Goal: Complete application form

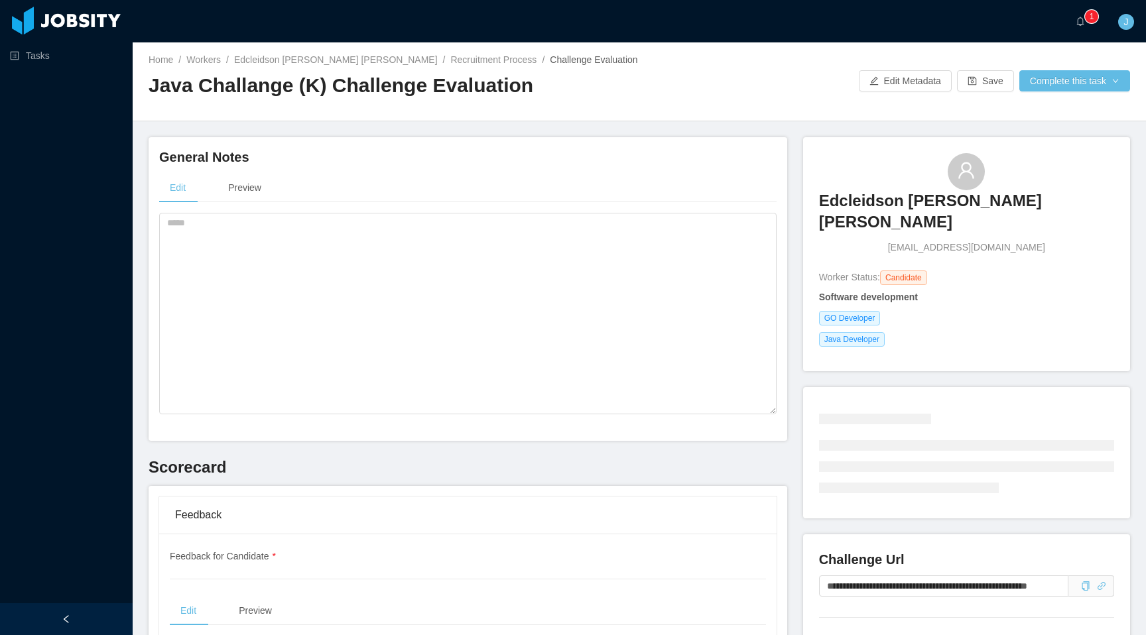
click at [934, 37] on div "··· 0 1 2 3 4 5 6 7 8 9 0 1 2 3 4 5 6 7 8 9 0 1 2 3 4 5 6 7 8 9 ··· J ···" at bounding box center [573, 21] width 1149 height 42
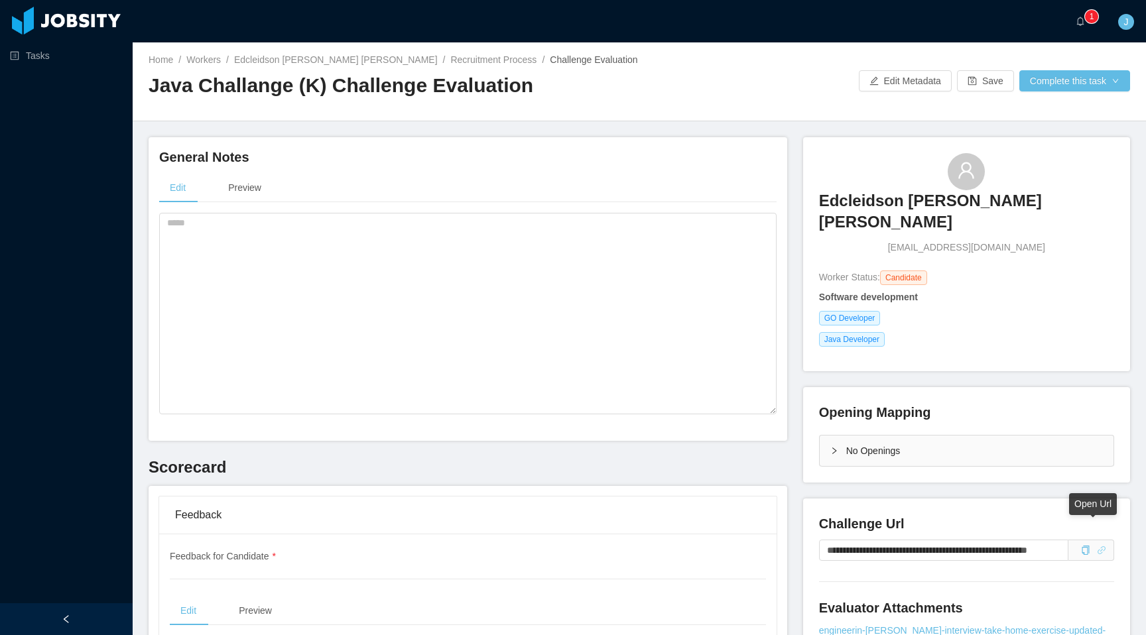
click at [1097, 546] on icon "icon: link" at bounding box center [1101, 550] width 9 height 9
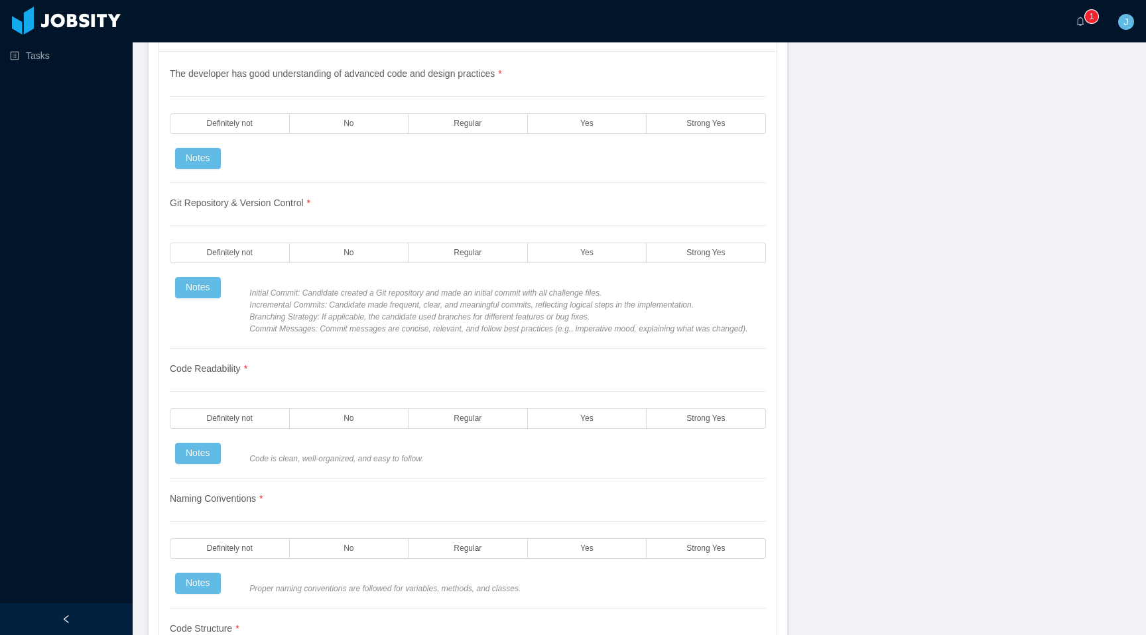
scroll to position [1088, 0]
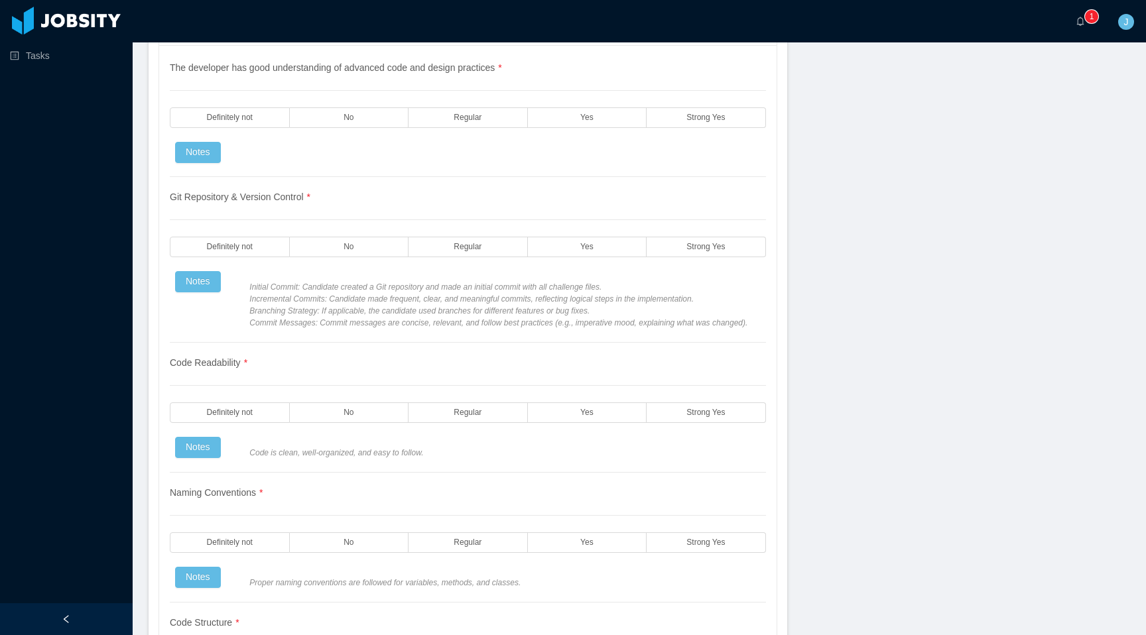
click at [395, 386] on div "Code Readability * Definitely not No Regular Yes Strong Yes Notes Code is clean…" at bounding box center [468, 408] width 596 height 130
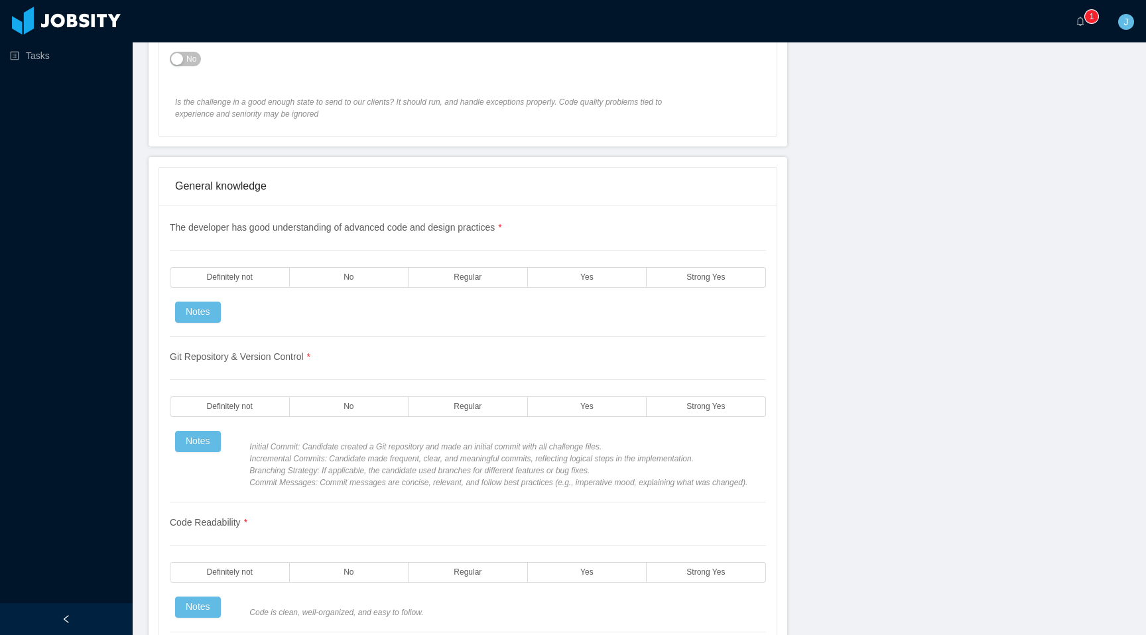
scroll to position [944, 0]
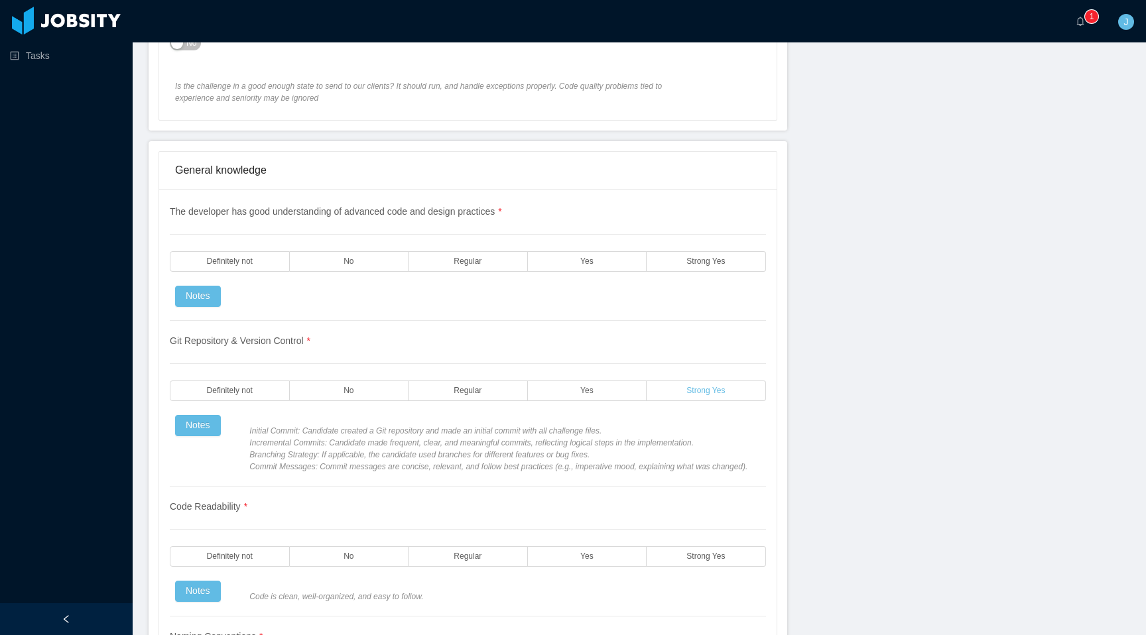
click at [692, 394] on span "Strong Yes" at bounding box center [705, 391] width 38 height 9
click at [651, 294] on div "The developer has good understanding of advanced code and design practices * De…" at bounding box center [468, 263] width 596 height 116
click at [600, 263] on label "Yes" at bounding box center [587, 261] width 119 height 21
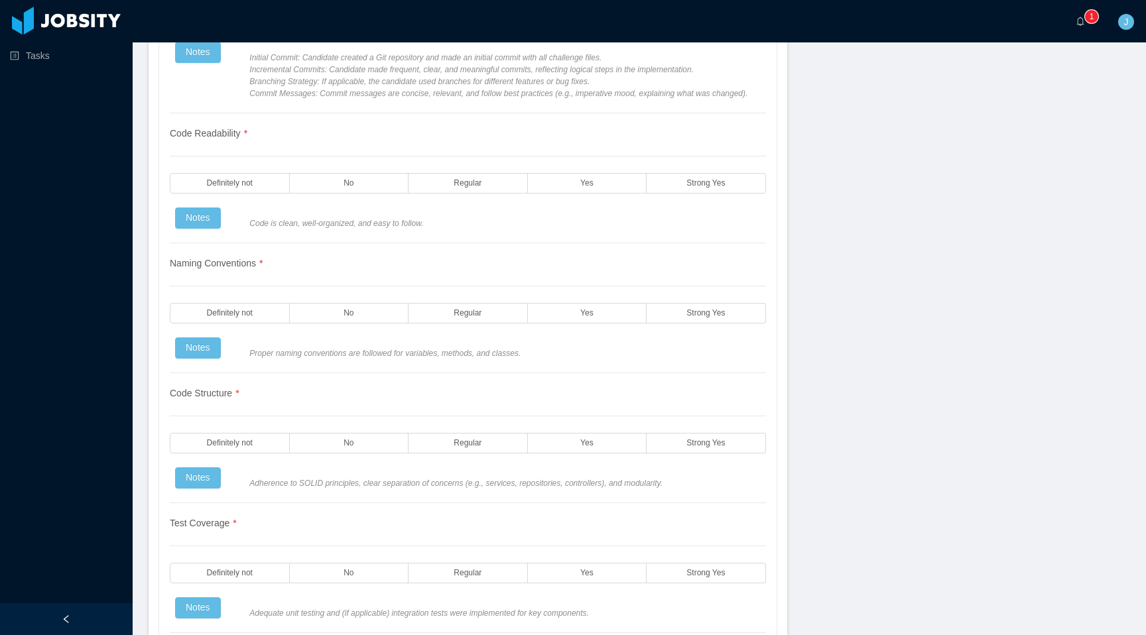
scroll to position [1350, 0]
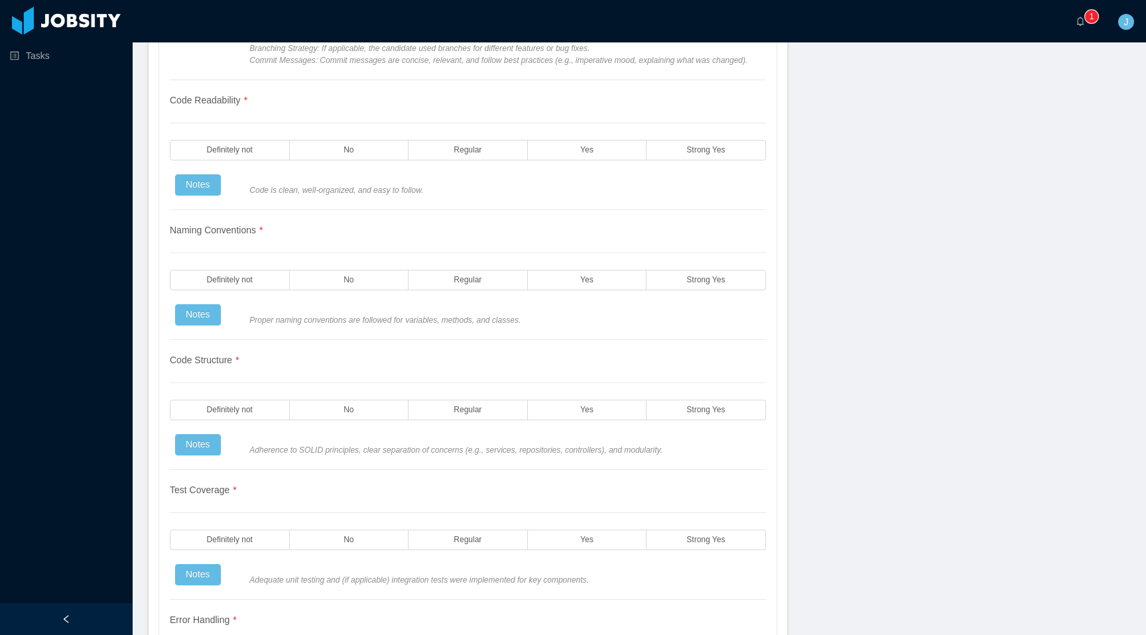
click at [688, 178] on div "Code Readability * Definitely not No Regular Yes Strong Yes Notes Code is clean…" at bounding box center [468, 145] width 596 height 130
click at [699, 155] on span "Strong Yes" at bounding box center [705, 150] width 38 height 9
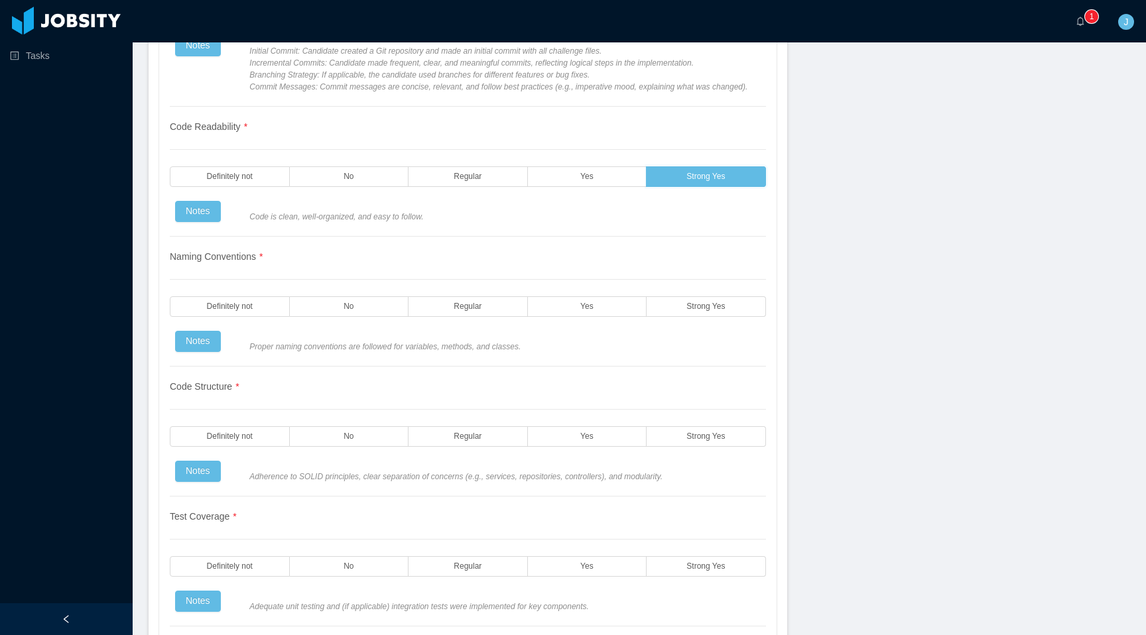
scroll to position [1318, 0]
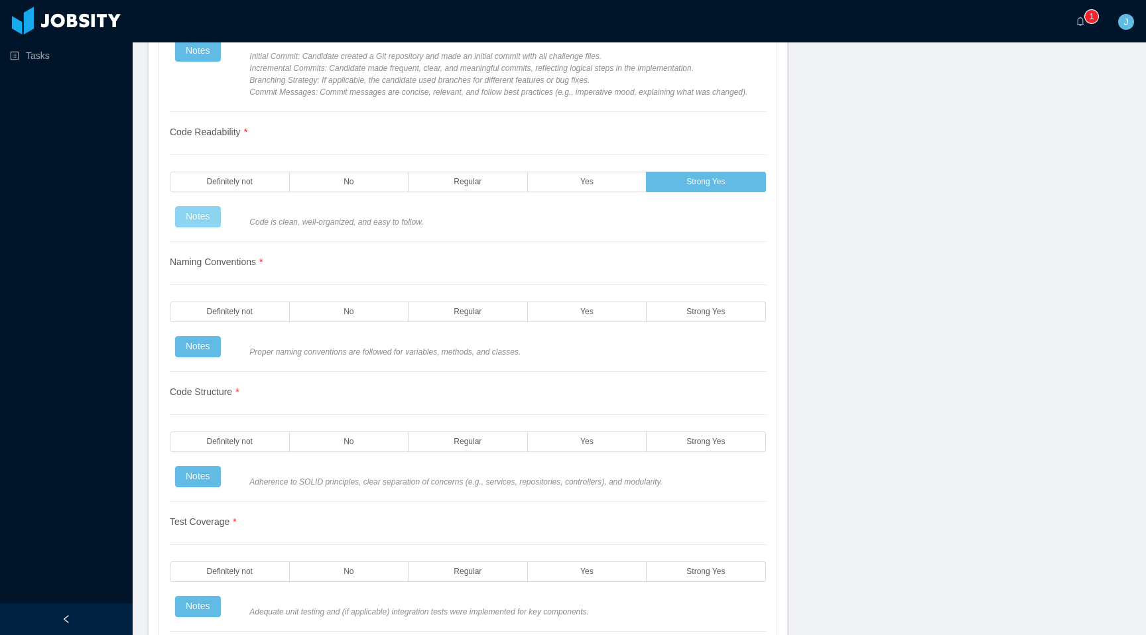
click at [206, 225] on button "Notes" at bounding box center [198, 216] width 46 height 21
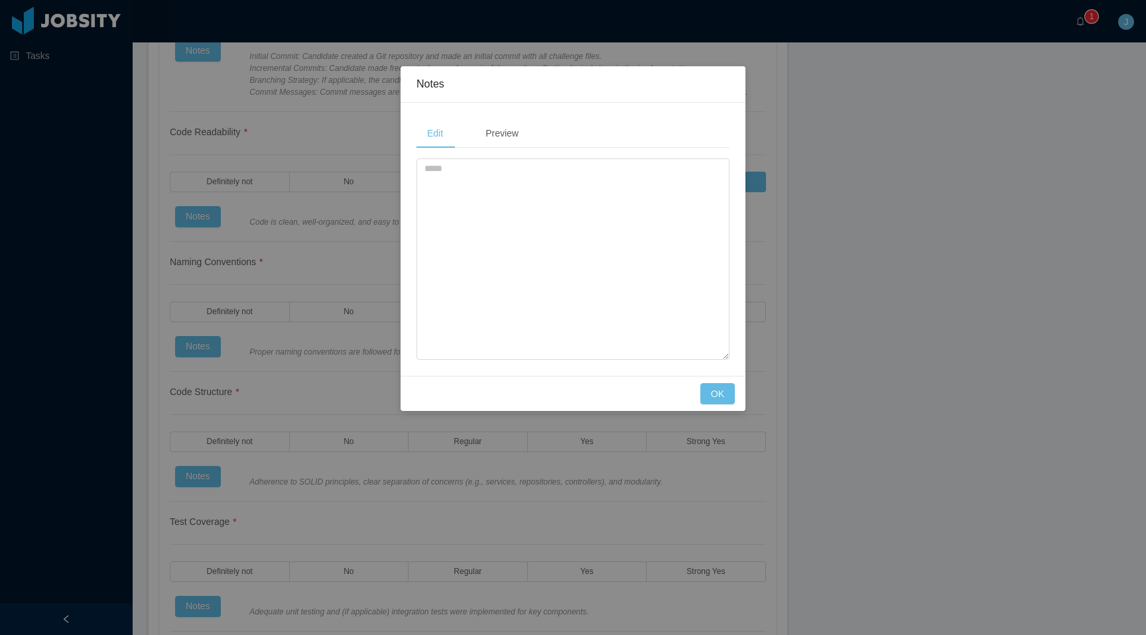
click at [516, 154] on div "Edit Preview" at bounding box center [572, 239] width 313 height 241
click at [523, 176] on textarea at bounding box center [572, 260] width 313 height 202
type textarea "**********"
click at [714, 385] on button "OK" at bounding box center [717, 393] width 34 height 21
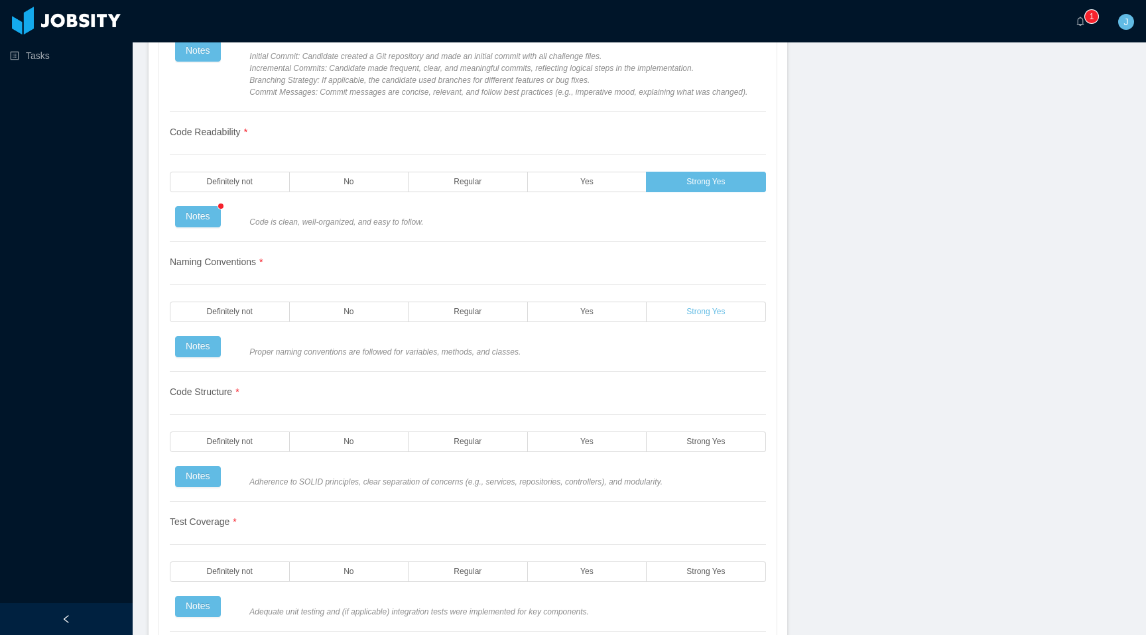
click at [710, 316] on span "Strong Yes" at bounding box center [705, 312] width 38 height 9
click at [692, 446] on span "Strong Yes" at bounding box center [705, 442] width 38 height 9
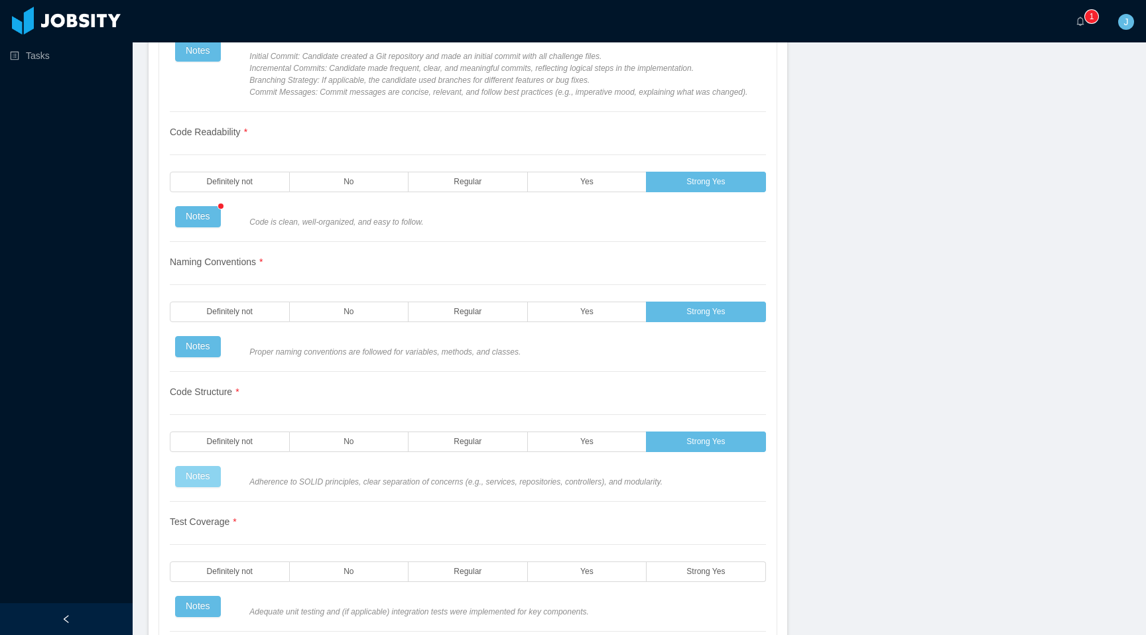
click at [198, 487] on button "Notes" at bounding box center [198, 476] width 46 height 21
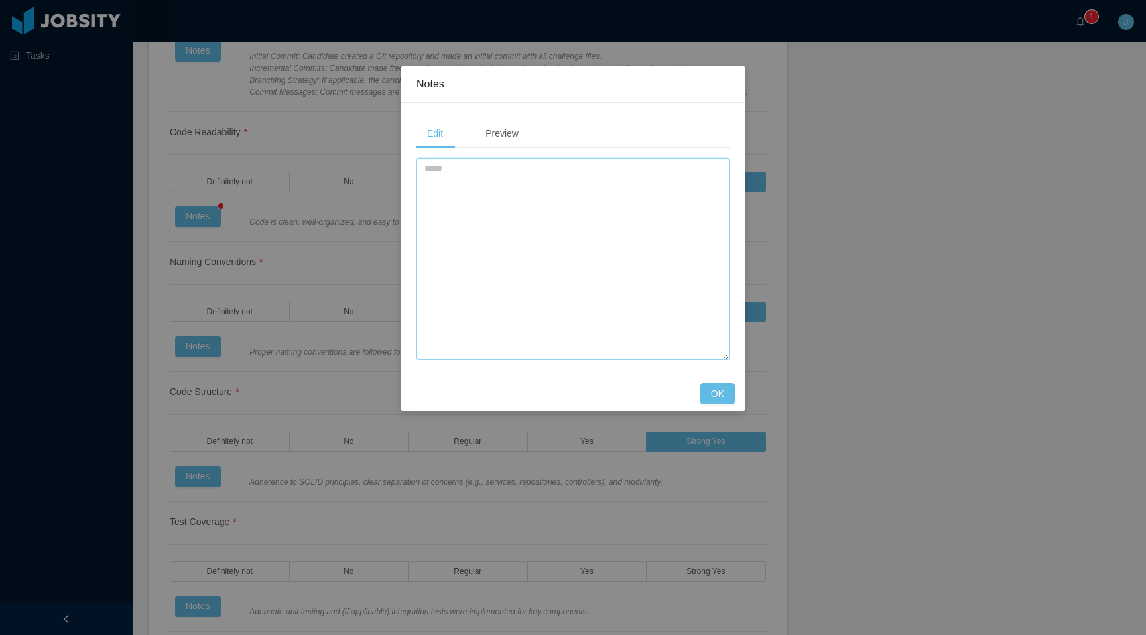
click at [542, 226] on textarea at bounding box center [572, 260] width 313 height 202
type textarea "**********"
click at [706, 388] on button "OK" at bounding box center [717, 393] width 34 height 21
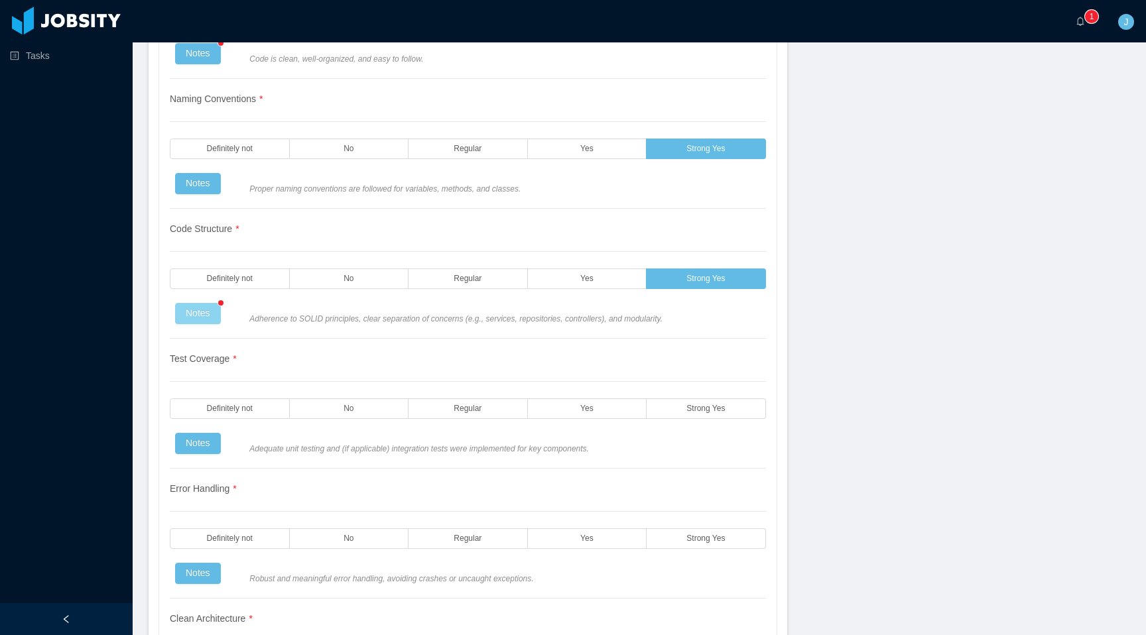
scroll to position [1490, 0]
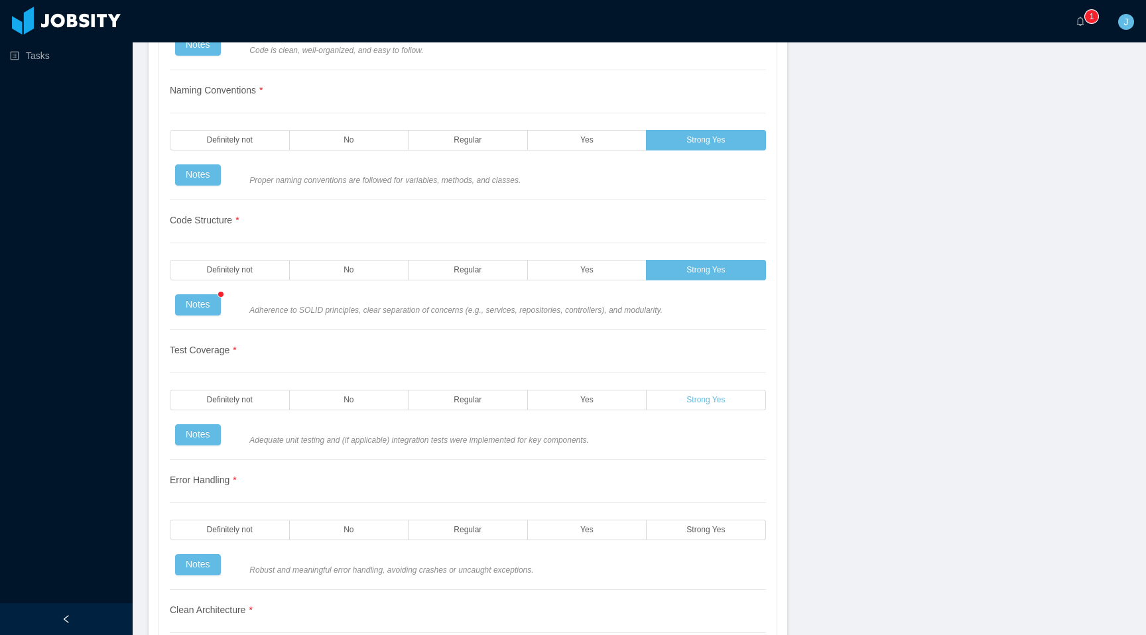
click at [667, 408] on label "Strong Yes" at bounding box center [706, 400] width 119 height 21
click at [203, 443] on button "Notes" at bounding box center [198, 434] width 46 height 21
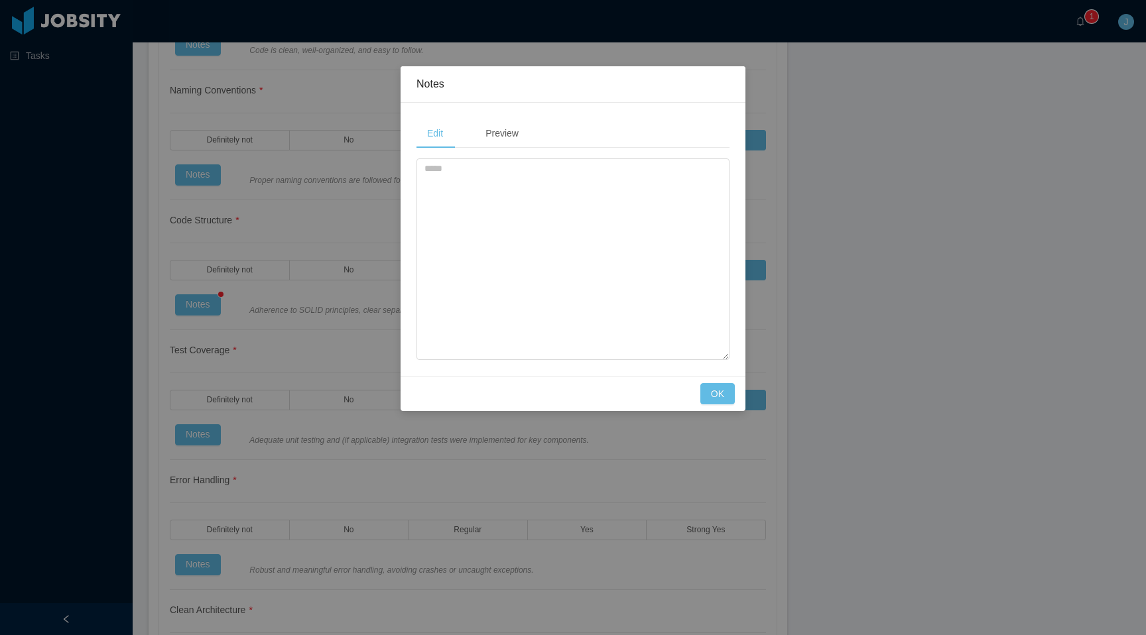
click at [413, 259] on div "Edit Preview" at bounding box center [573, 239] width 345 height 273
click at [544, 212] on textarea at bounding box center [572, 260] width 313 height 202
type textarea "*"
type textarea "**********"
click at [720, 387] on button "OK" at bounding box center [717, 393] width 34 height 21
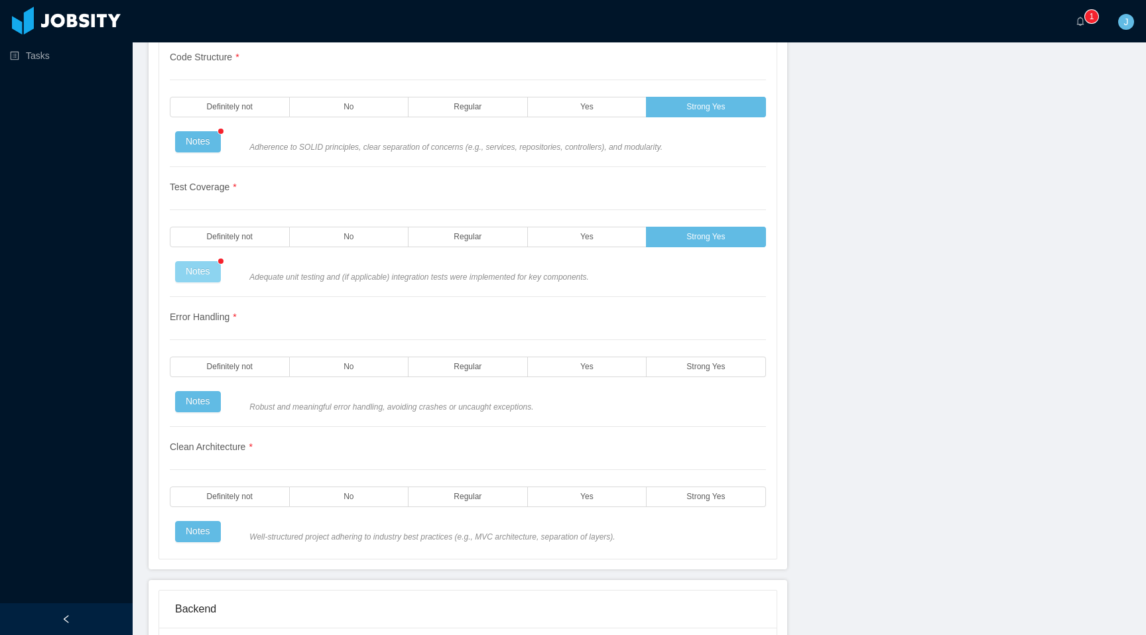
scroll to position [1655, 0]
click at [667, 375] on label "Strong Yes" at bounding box center [706, 365] width 119 height 21
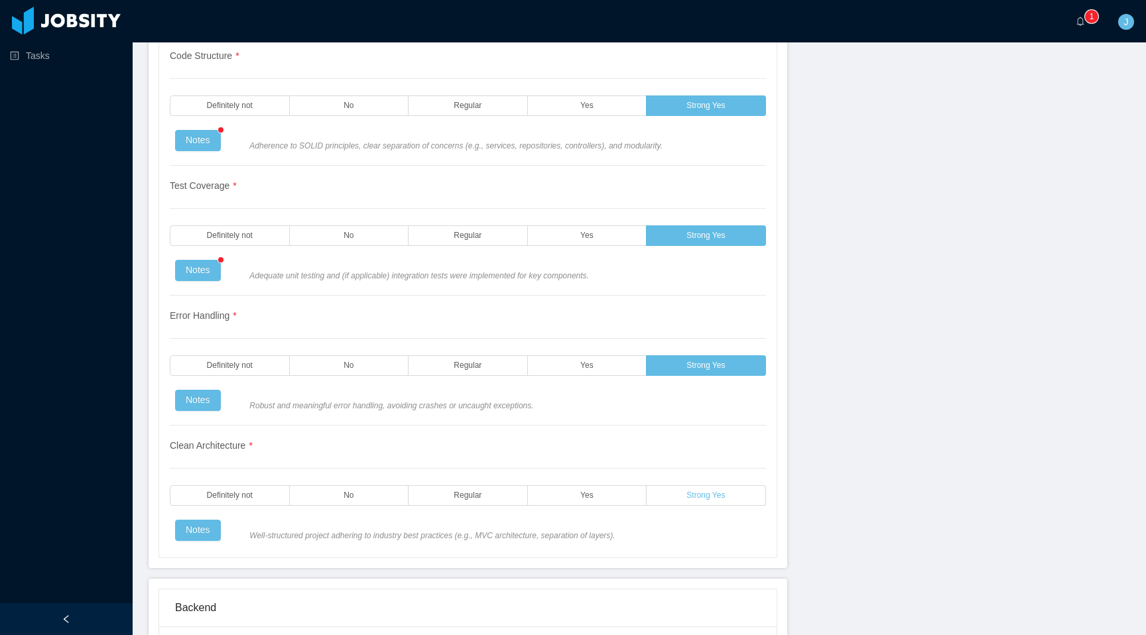
click at [696, 500] on span "Strong Yes" at bounding box center [705, 495] width 38 height 9
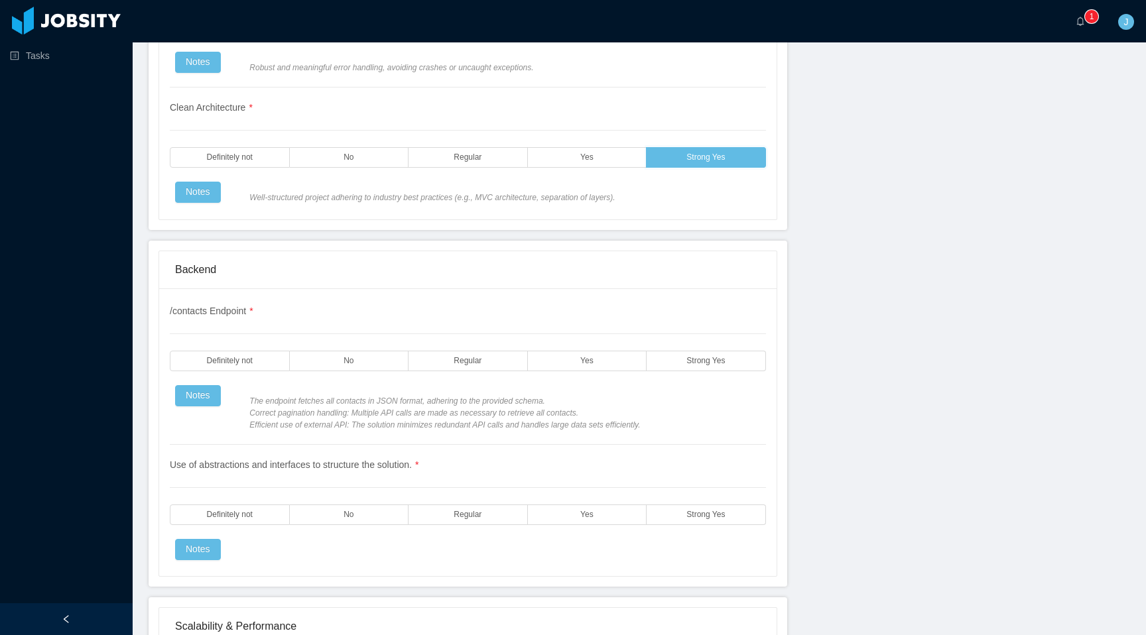
scroll to position [2010, 0]
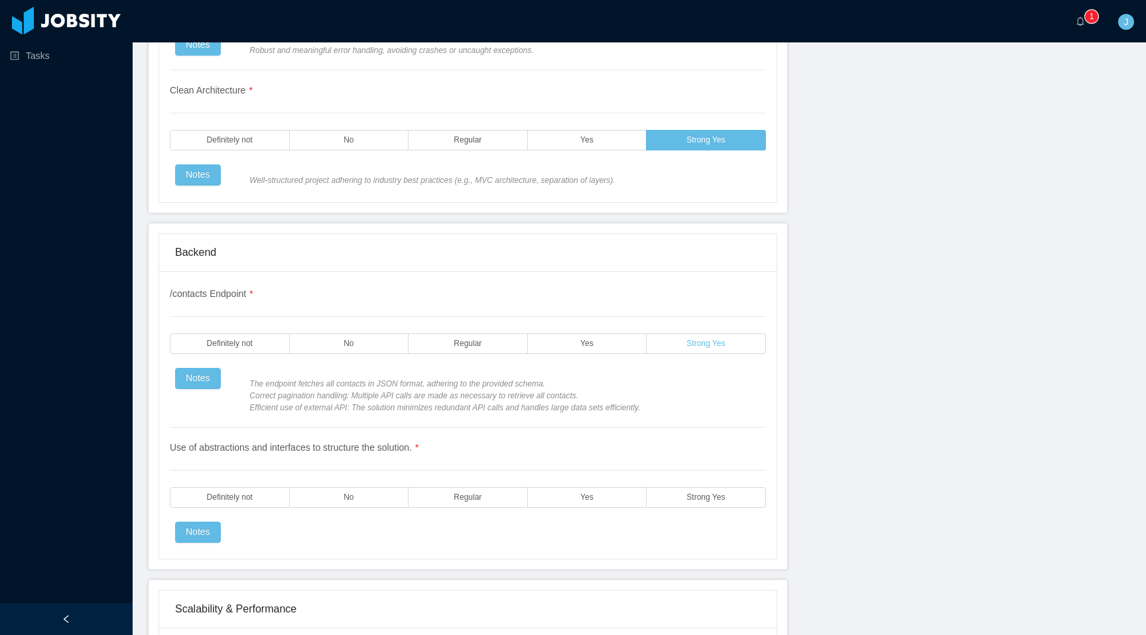
click at [666, 354] on label "Strong Yes" at bounding box center [706, 344] width 119 height 21
click at [212, 389] on button "Notes" at bounding box center [198, 378] width 46 height 21
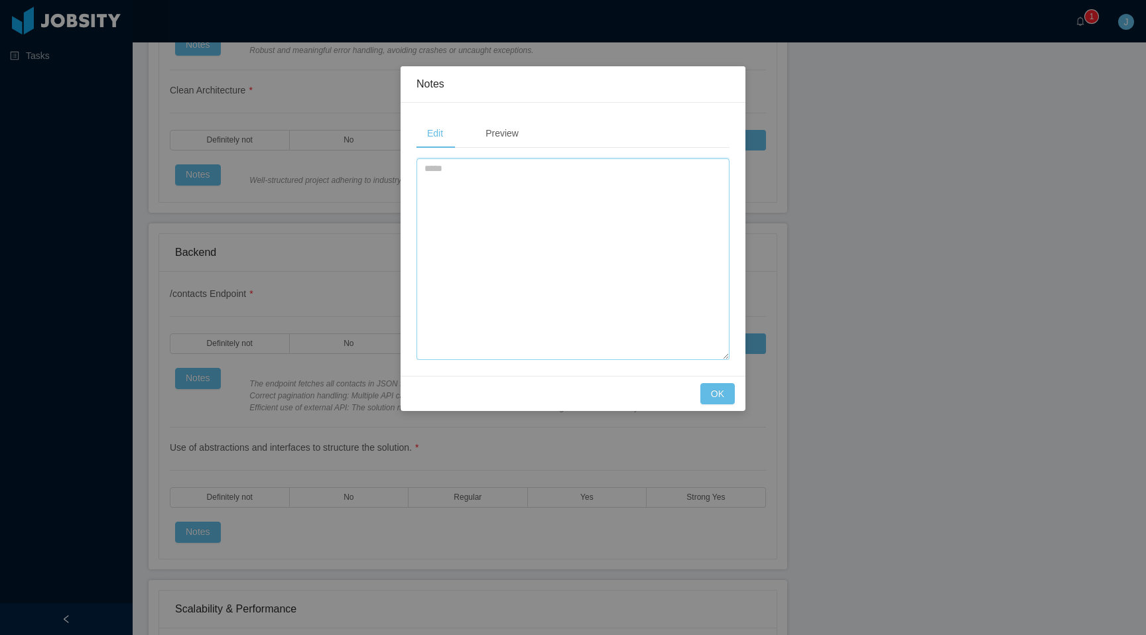
click at [564, 266] on textarea at bounding box center [572, 260] width 313 height 202
type textarea "**********"
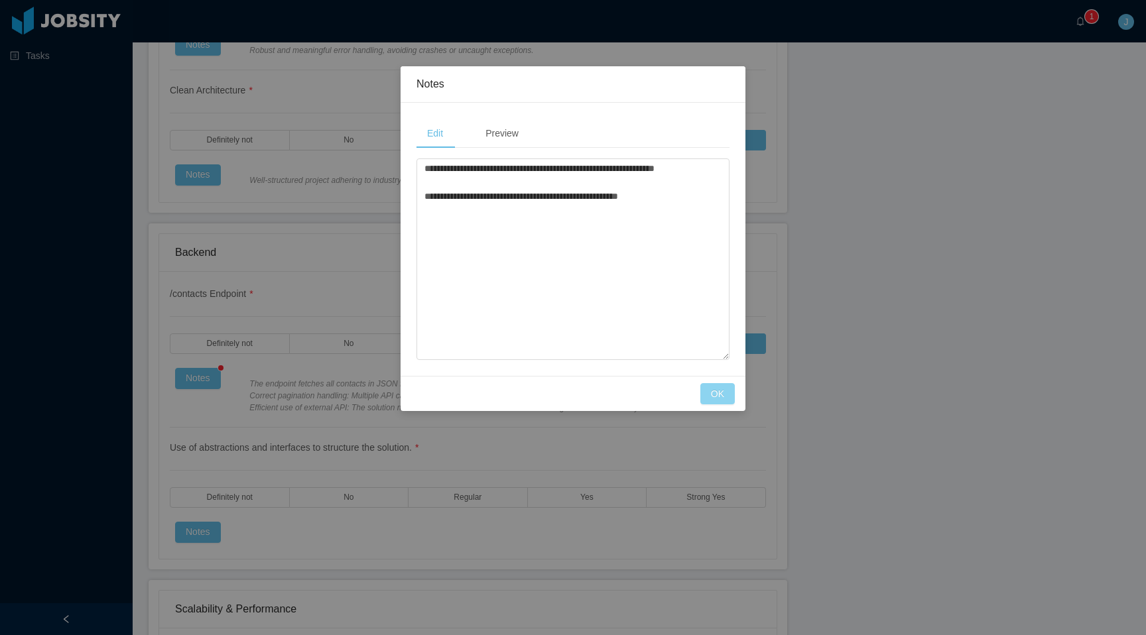
click at [716, 398] on button "OK" at bounding box center [717, 393] width 34 height 21
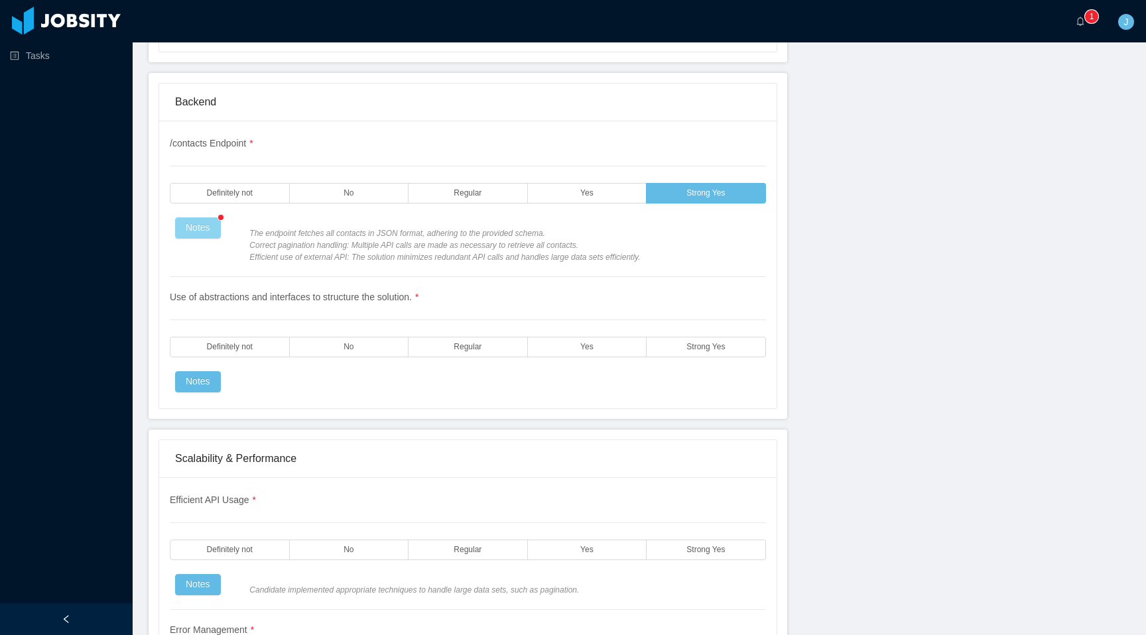
scroll to position [2166, 0]
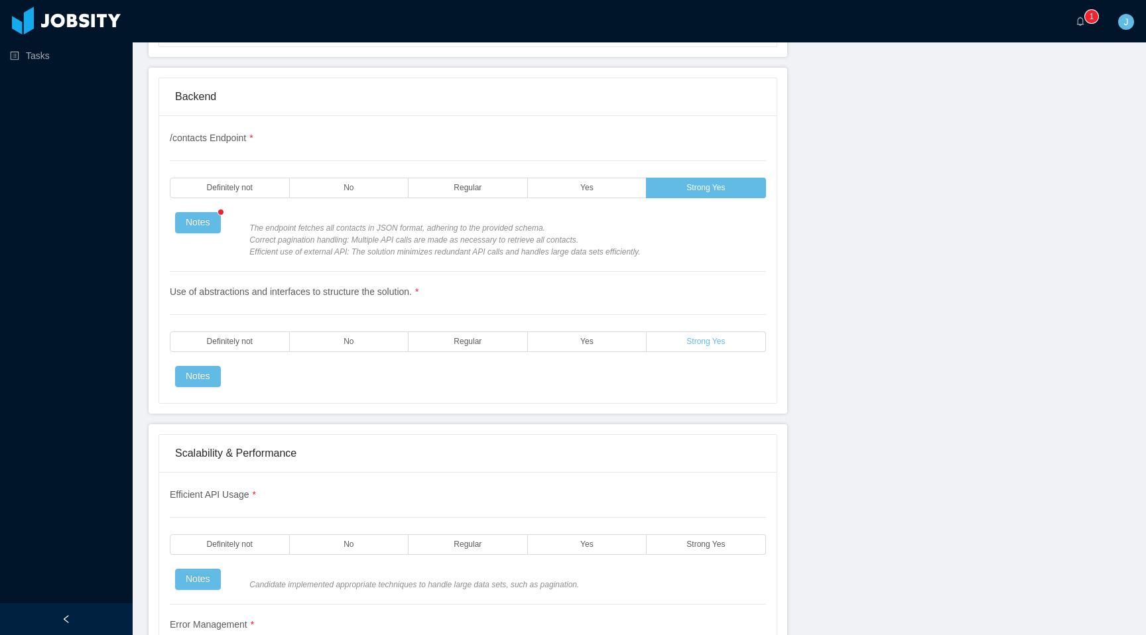
click at [663, 345] on label "Strong Yes" at bounding box center [706, 342] width 119 height 21
click at [196, 387] on button "Notes" at bounding box center [198, 376] width 46 height 21
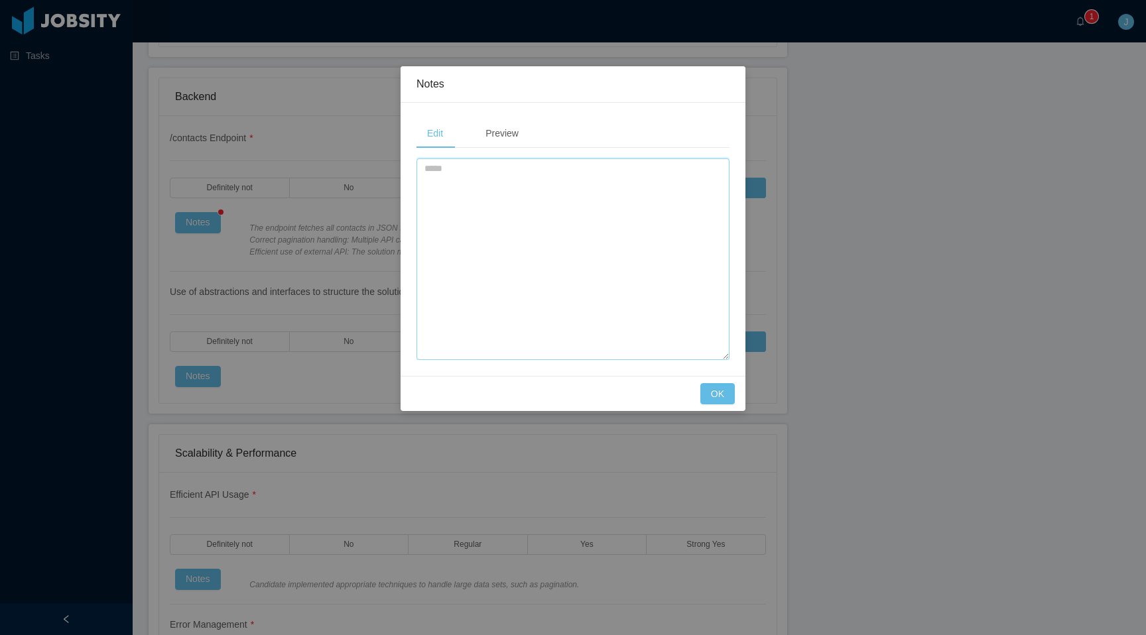
click at [566, 274] on textarea at bounding box center [572, 260] width 313 height 202
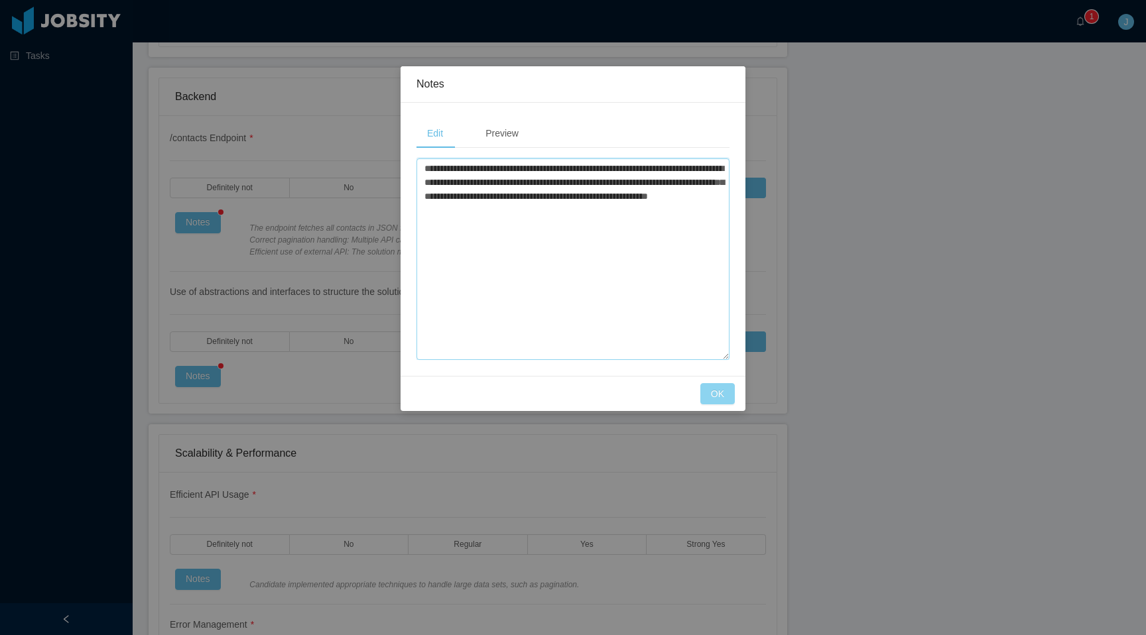
type textarea "**********"
click at [720, 383] on button "OK" at bounding box center [717, 393] width 34 height 21
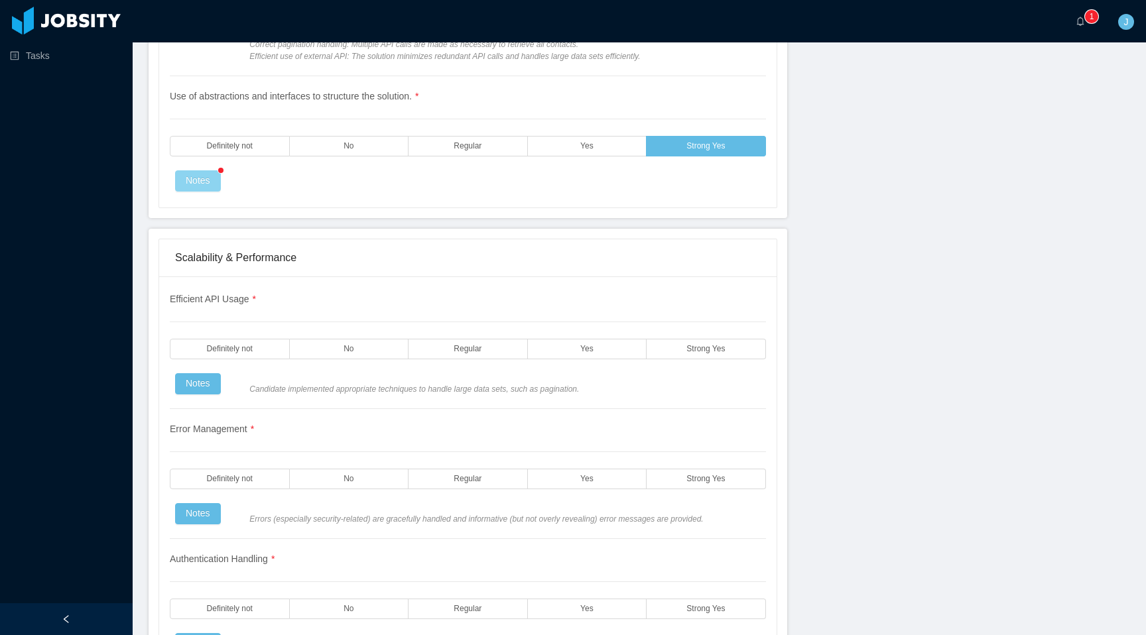
scroll to position [2377, 0]
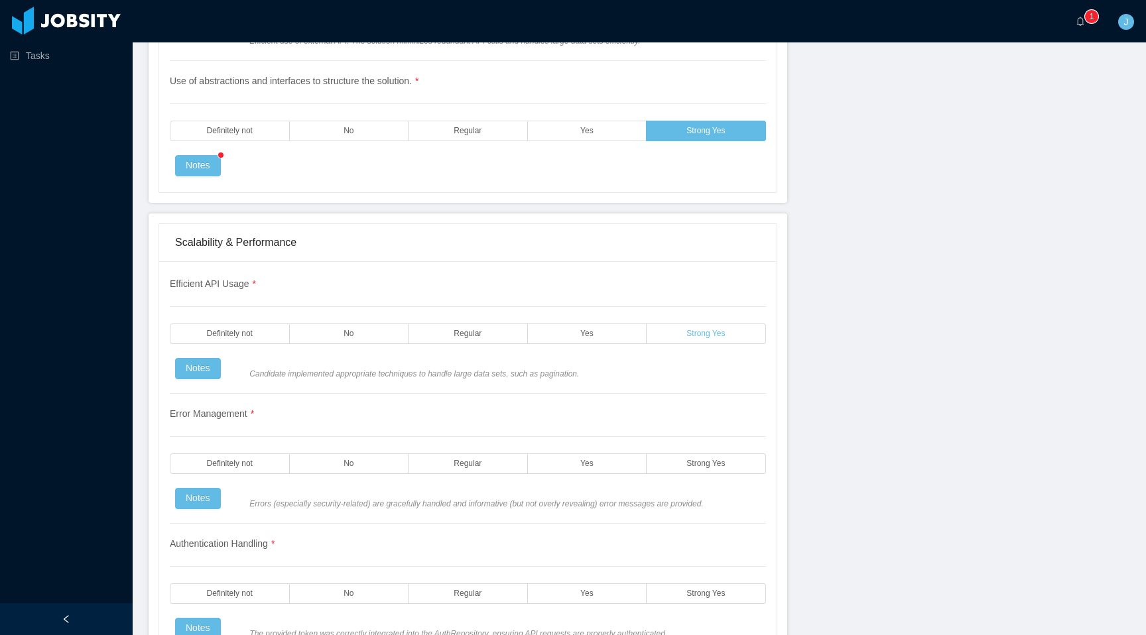
click at [698, 338] on span "Strong Yes" at bounding box center [705, 334] width 38 height 9
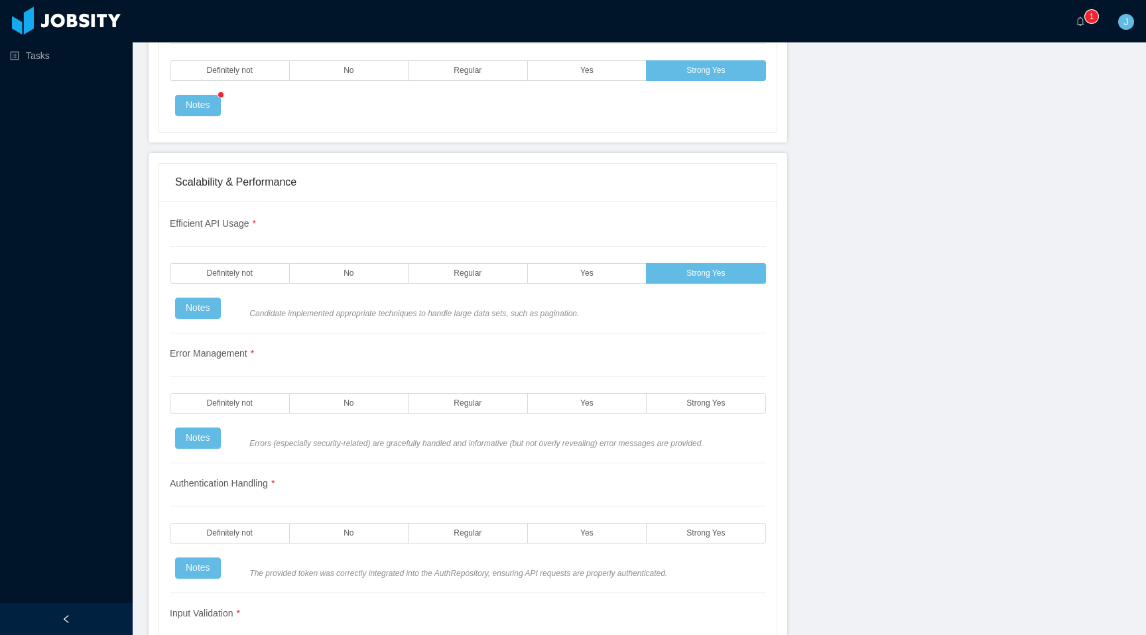
scroll to position [2470, 0]
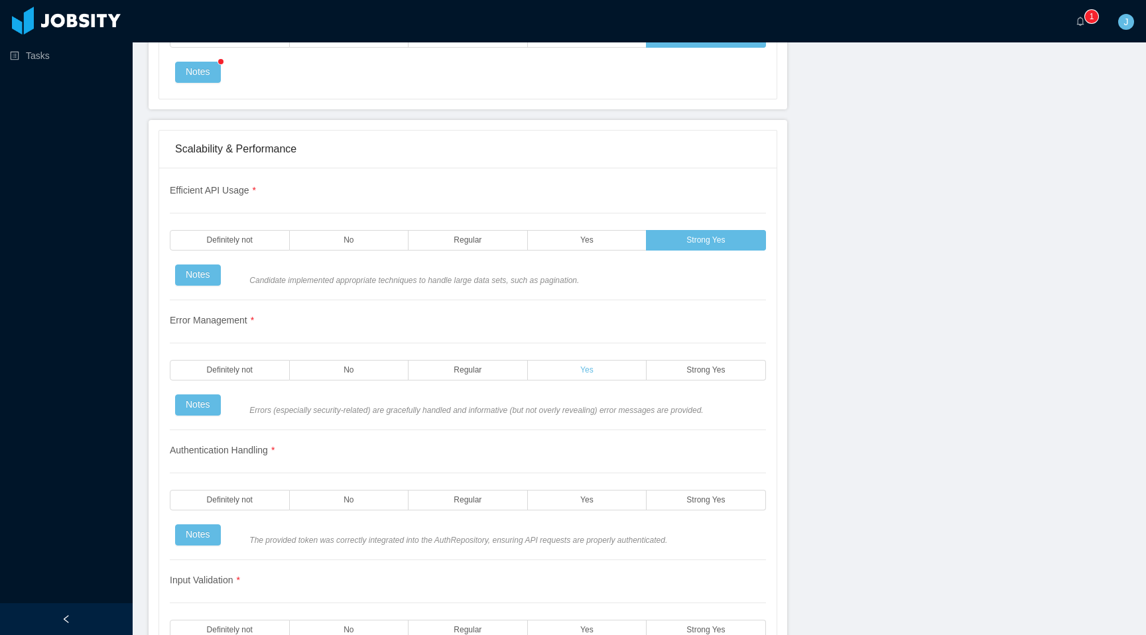
click at [623, 381] on label "Yes" at bounding box center [587, 370] width 119 height 21
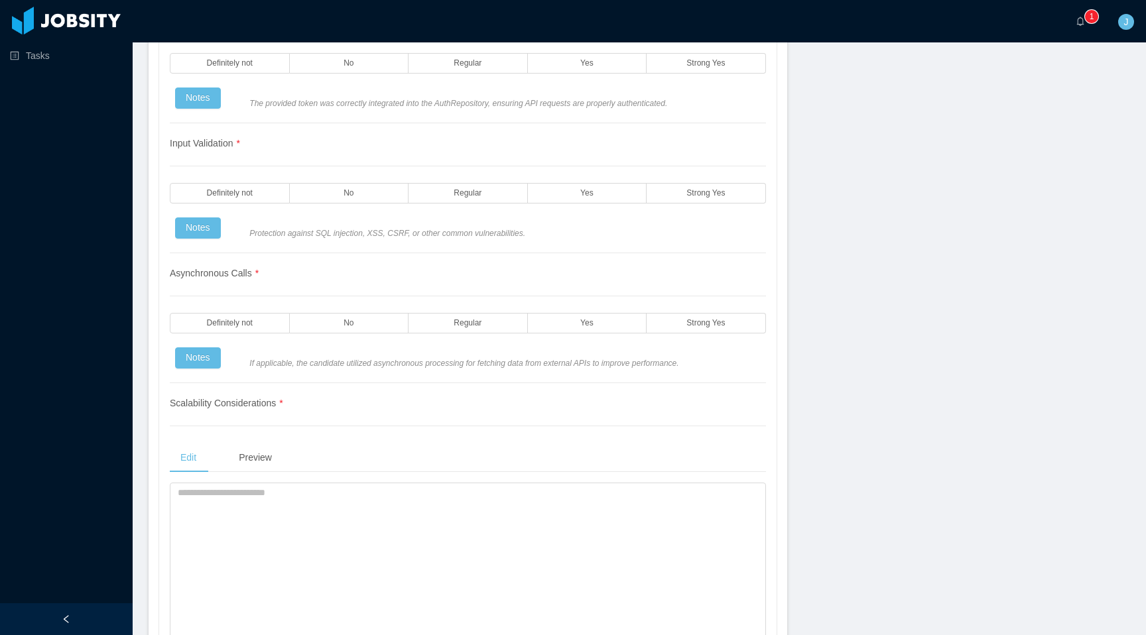
scroll to position [2863, 0]
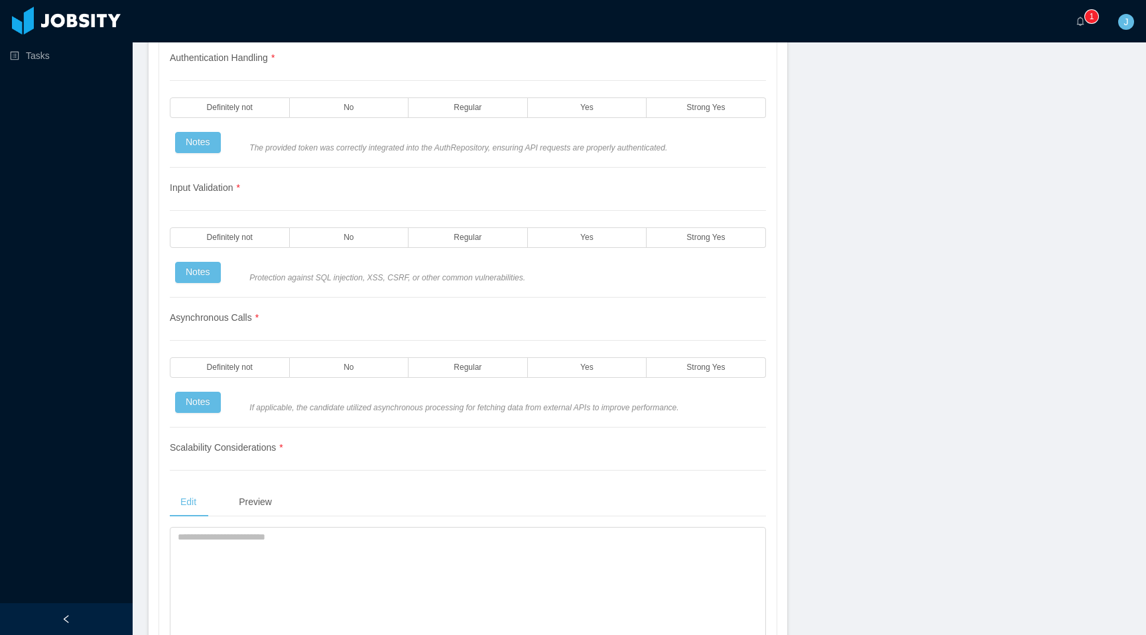
click at [560, 154] on span "The provided token was correctly integrated into the AuthRepository, ensuring A…" at bounding box center [504, 148] width 511 height 12
click at [587, 112] on span "Yes" at bounding box center [586, 107] width 13 height 9
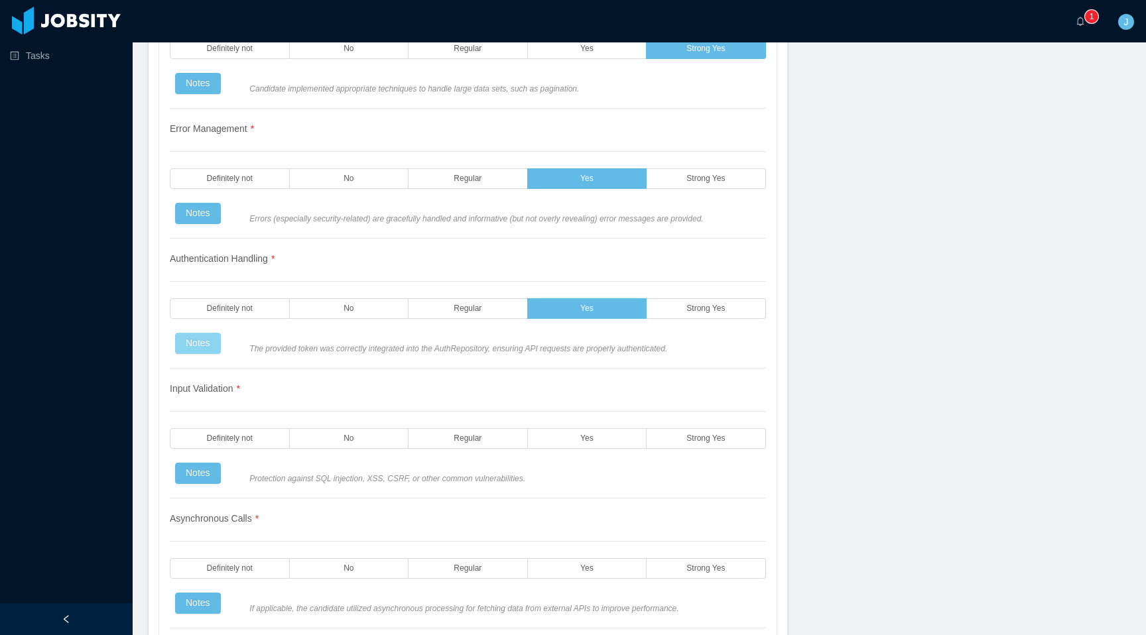
scroll to position [2653, 0]
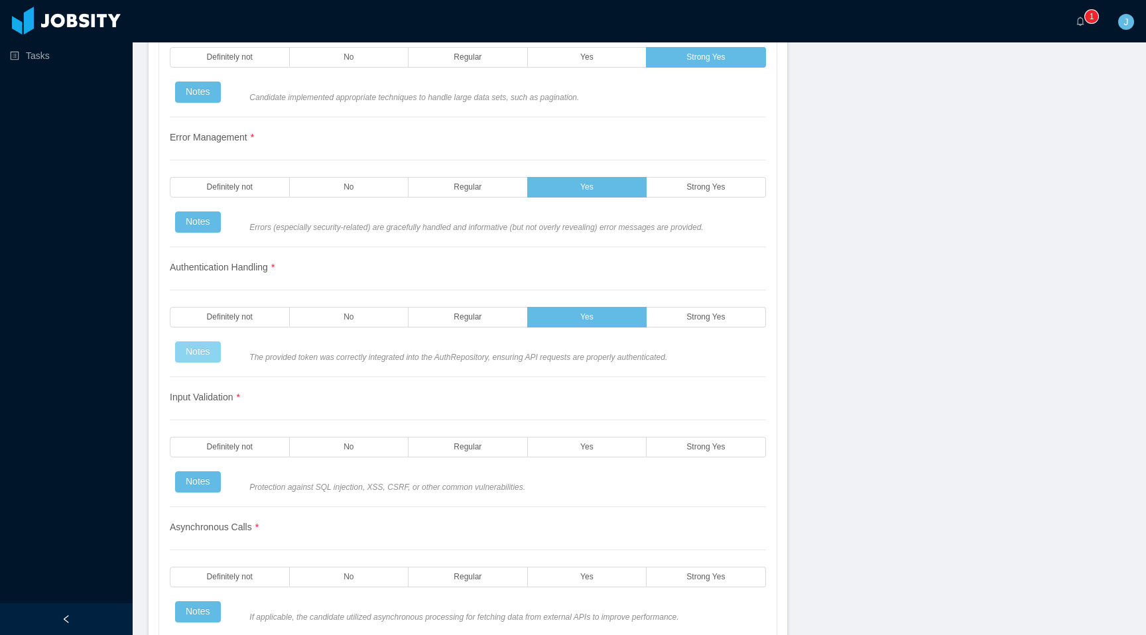
click at [204, 361] on button "Notes" at bounding box center [198, 352] width 46 height 21
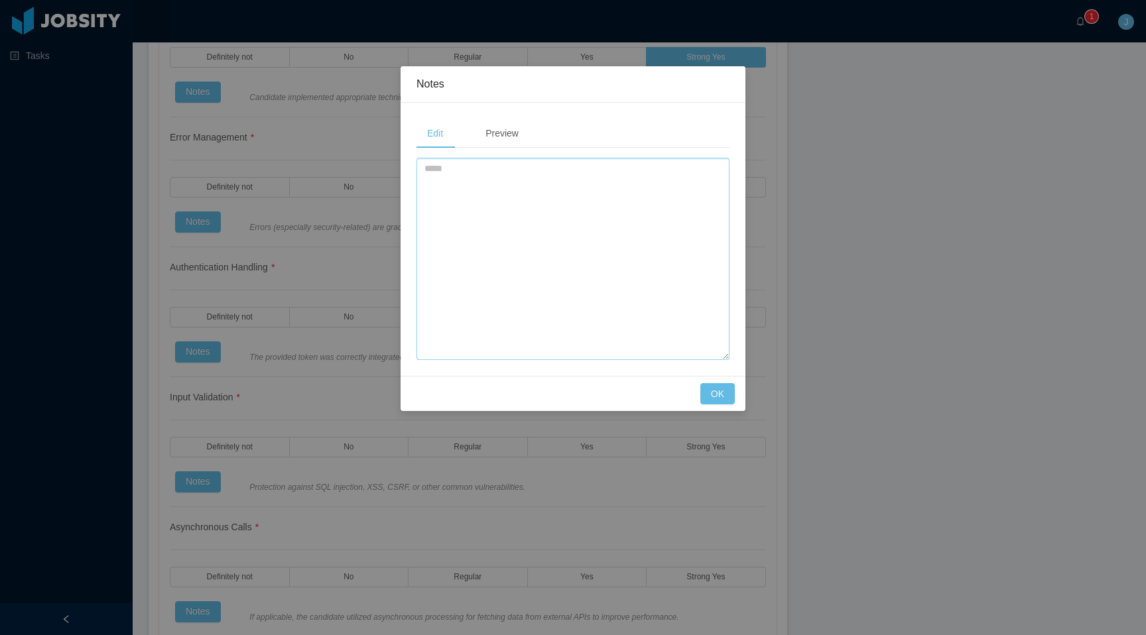
click at [569, 290] on textarea at bounding box center [572, 260] width 313 height 202
click at [494, 307] on textarea at bounding box center [572, 260] width 313 height 202
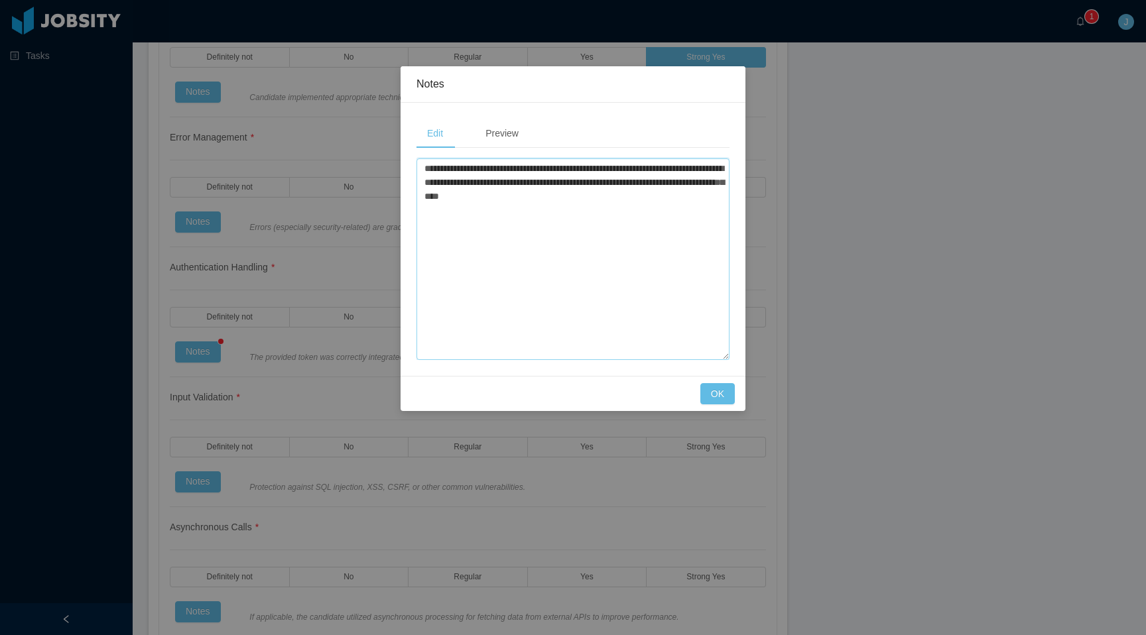
click at [530, 167] on textarea "**********" at bounding box center [572, 260] width 313 height 202
click at [552, 174] on textarea "**********" at bounding box center [572, 260] width 313 height 202
click at [558, 171] on textarea "**********" at bounding box center [572, 260] width 313 height 202
click at [609, 173] on textarea "**********" at bounding box center [572, 260] width 313 height 202
type textarea "**********"
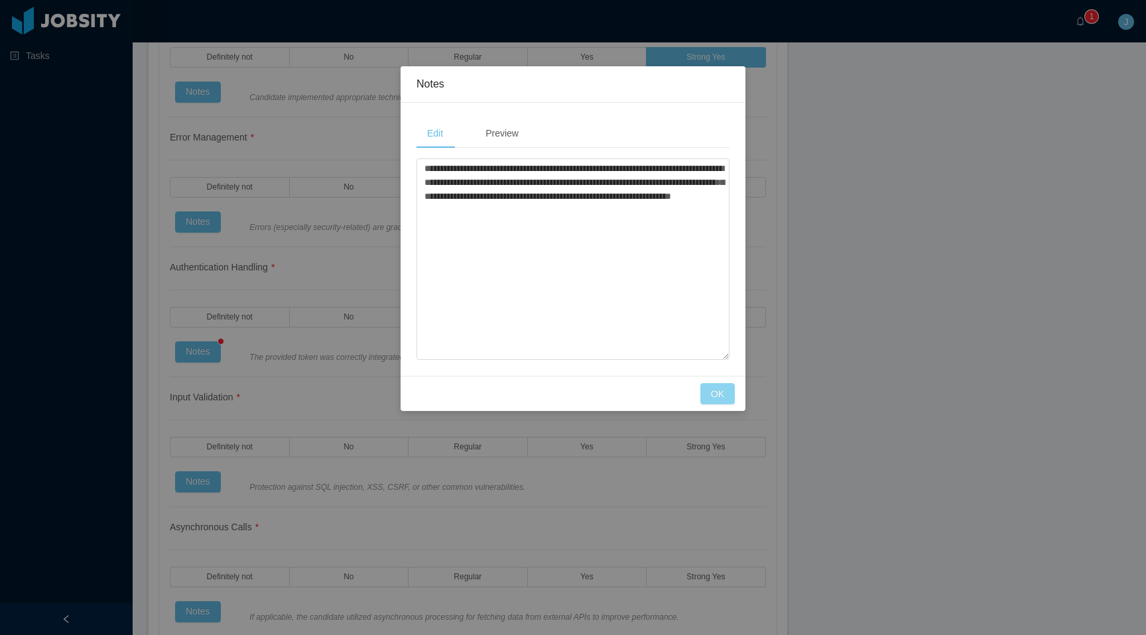
click at [709, 393] on button "OK" at bounding box center [717, 393] width 34 height 21
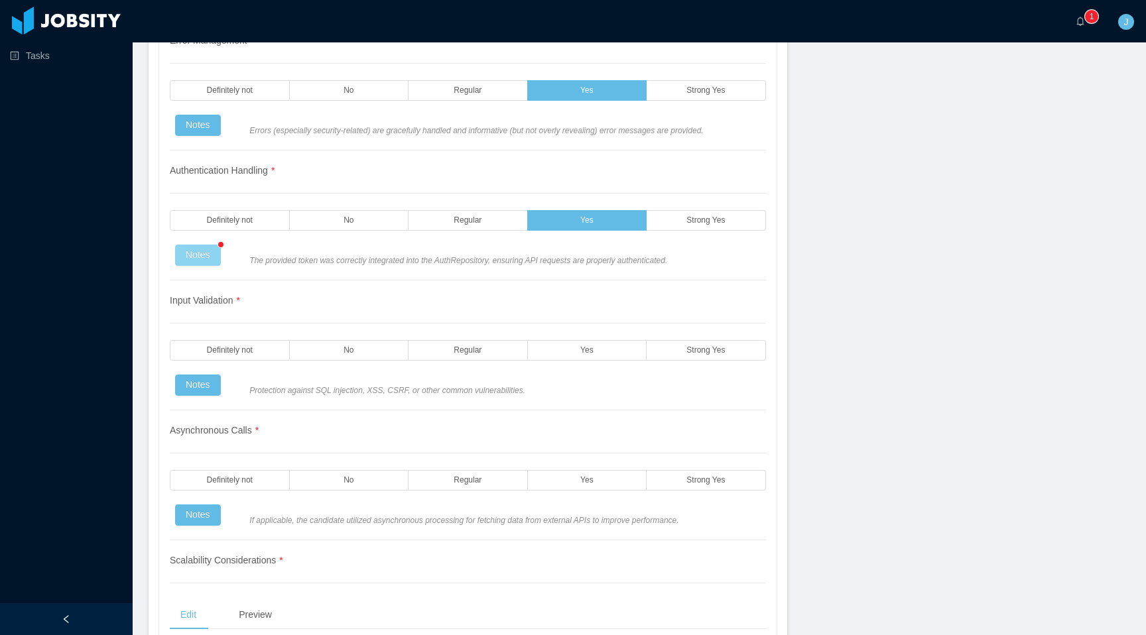
scroll to position [2762, 0]
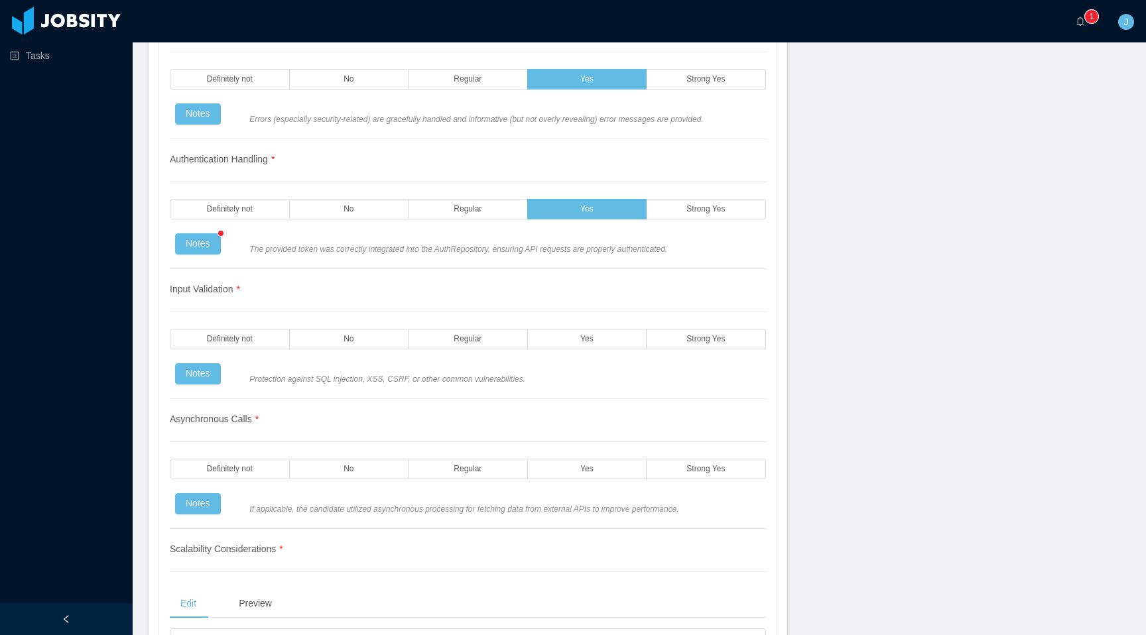
click at [387, 385] on span "Protection against SQL injection, XSS, CSRF, or other common vulnerabilities." at bounding box center [504, 379] width 511 height 12
click at [271, 349] on label "Definitely not" at bounding box center [230, 339] width 120 height 21
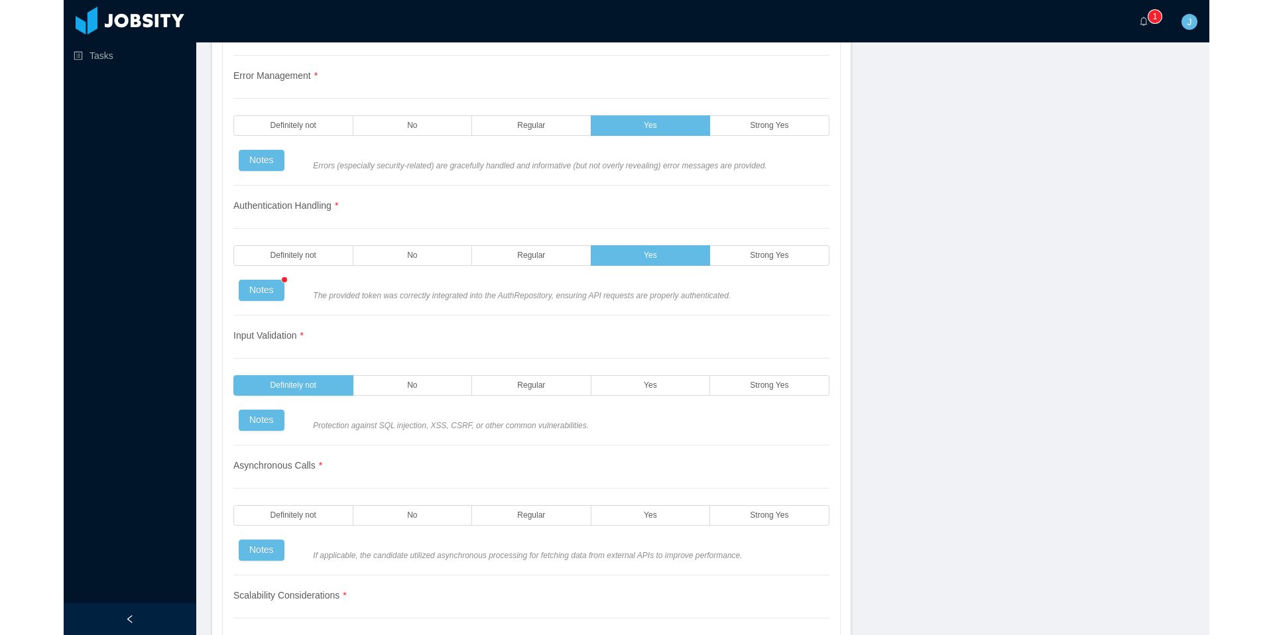
scroll to position [2939, 0]
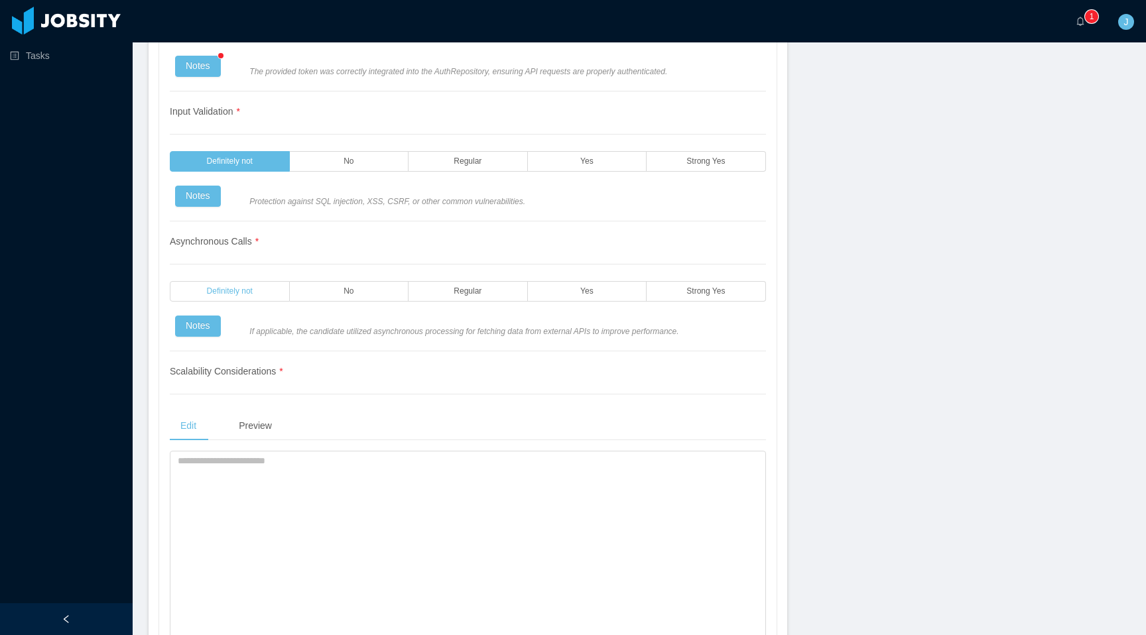
click at [255, 302] on label "Definitely not" at bounding box center [230, 291] width 120 height 21
click at [204, 337] on button "Notes" at bounding box center [198, 326] width 46 height 21
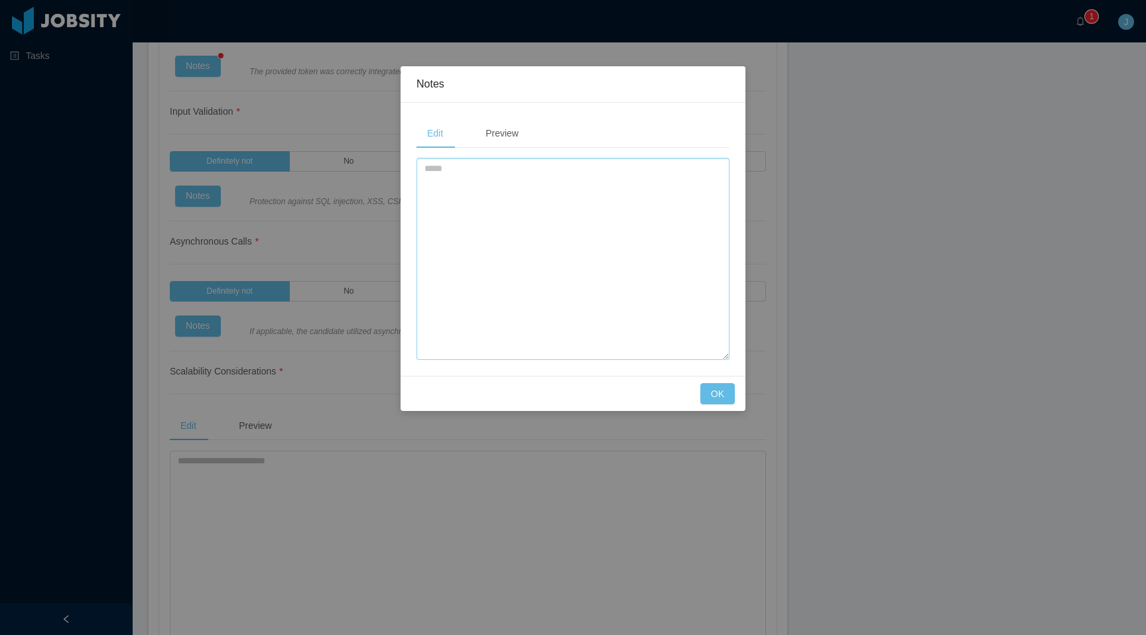
click at [633, 257] on textarea at bounding box center [572, 260] width 313 height 202
type textarea "**********"
click at [725, 387] on button "OK" at bounding box center [717, 393] width 34 height 21
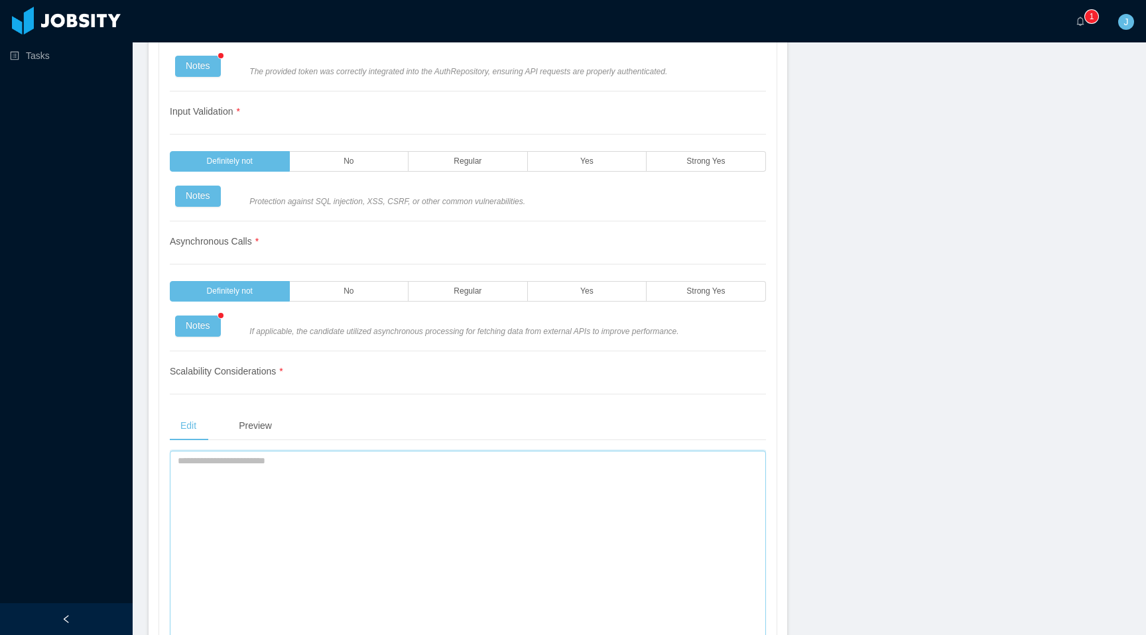
click at [426, 509] on textarea at bounding box center [468, 552] width 596 height 202
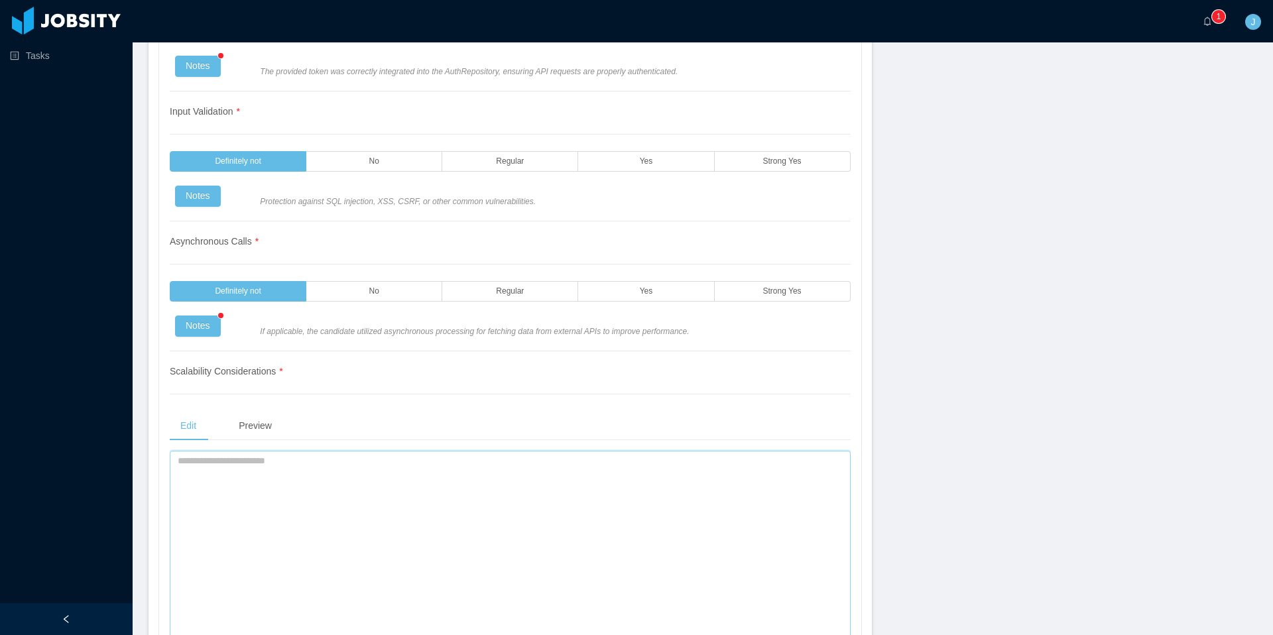
scroll to position [2928, 0]
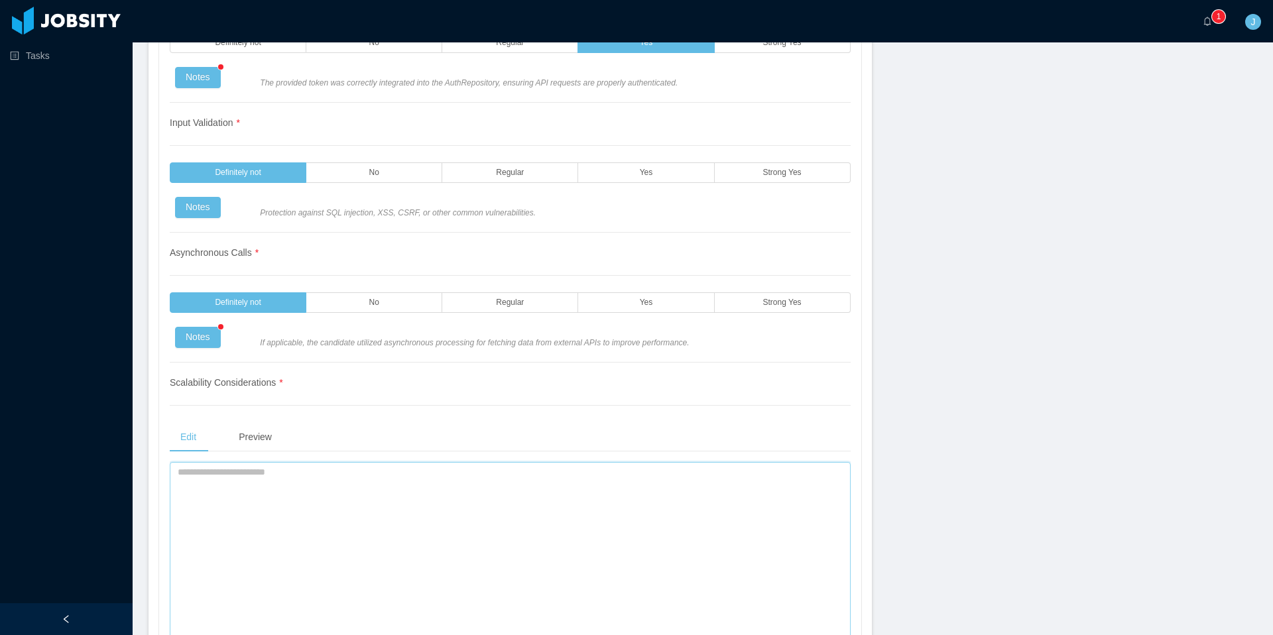
click at [344, 535] on textarea at bounding box center [510, 563] width 681 height 202
click at [237, 475] on textarea "**********" at bounding box center [507, 563] width 674 height 202
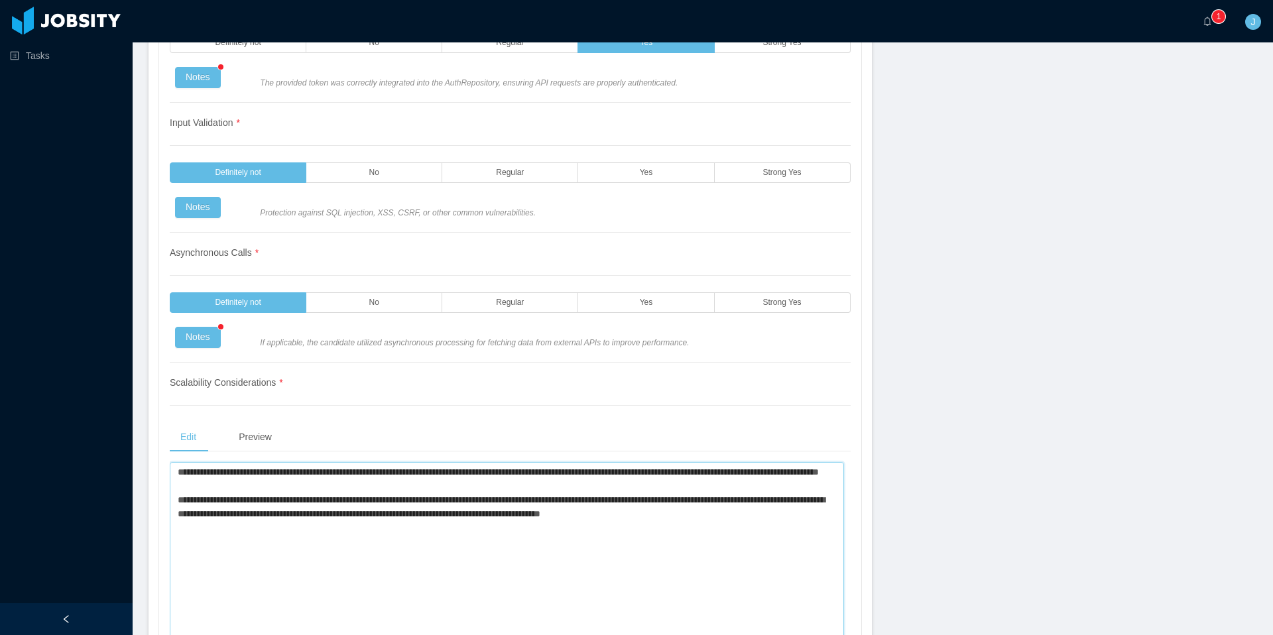
click at [295, 472] on textarea "**********" at bounding box center [507, 563] width 674 height 202
type textarea "**********"
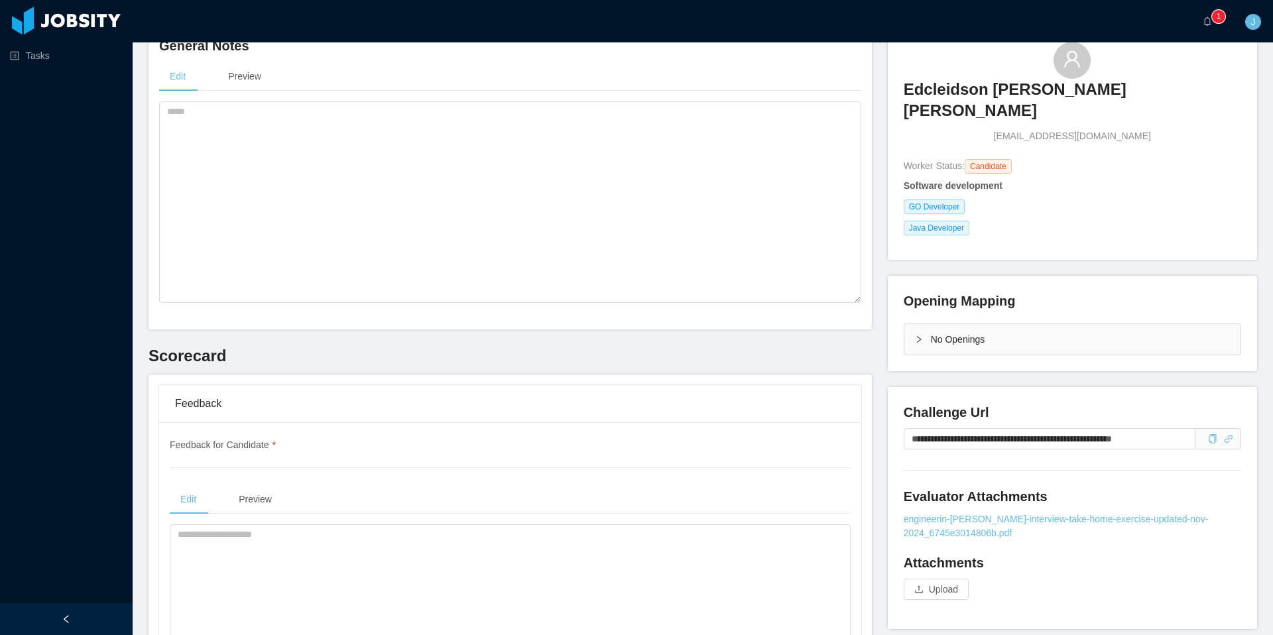
scroll to position [269, 0]
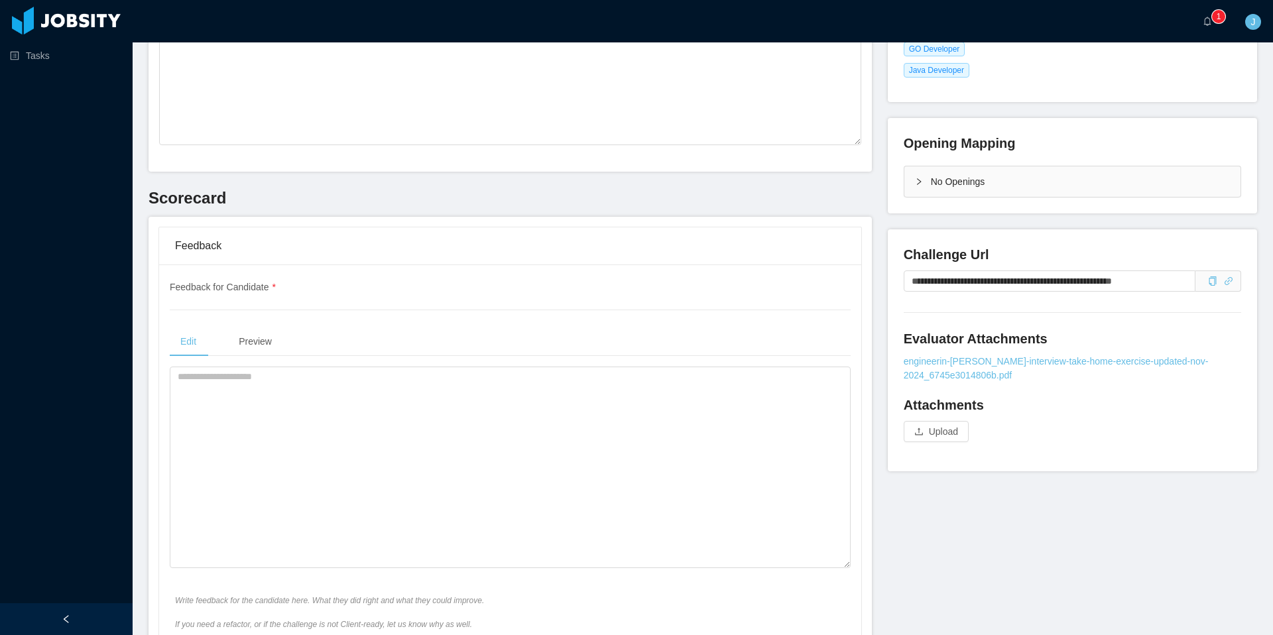
drag, startPoint x: 1273, startPoint y: 520, endPoint x: 1272, endPoint y: 92, distance: 428.4
click at [1272, 92] on section "··· 0 1 2 3 4 5 6 7 8 9 0 1 2 3 4 5 6 7 8 9 0 1 2 3 4 5 6 7 8 9 ··· J ··· Home …" at bounding box center [703, 317] width 1141 height 635
click at [956, 355] on link "engineerin-[PERSON_NAME]-interview-take-home-exercise-updated-nov-2024_6745e301…" at bounding box center [1073, 369] width 338 height 28
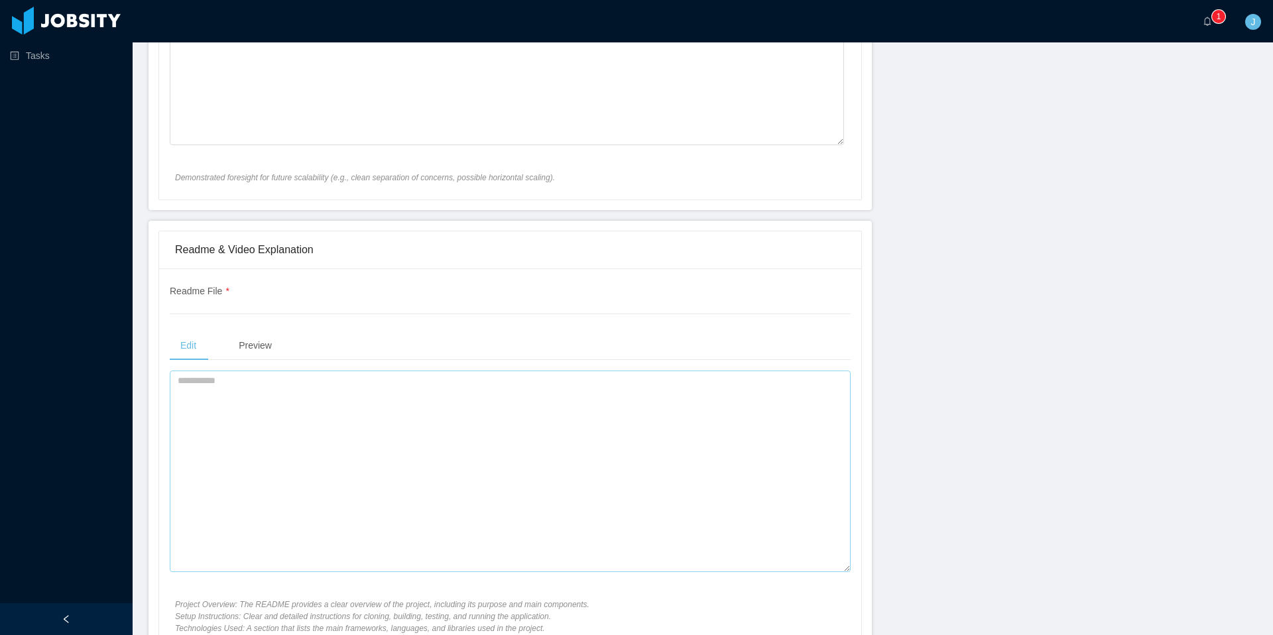
scroll to position [3631, 0]
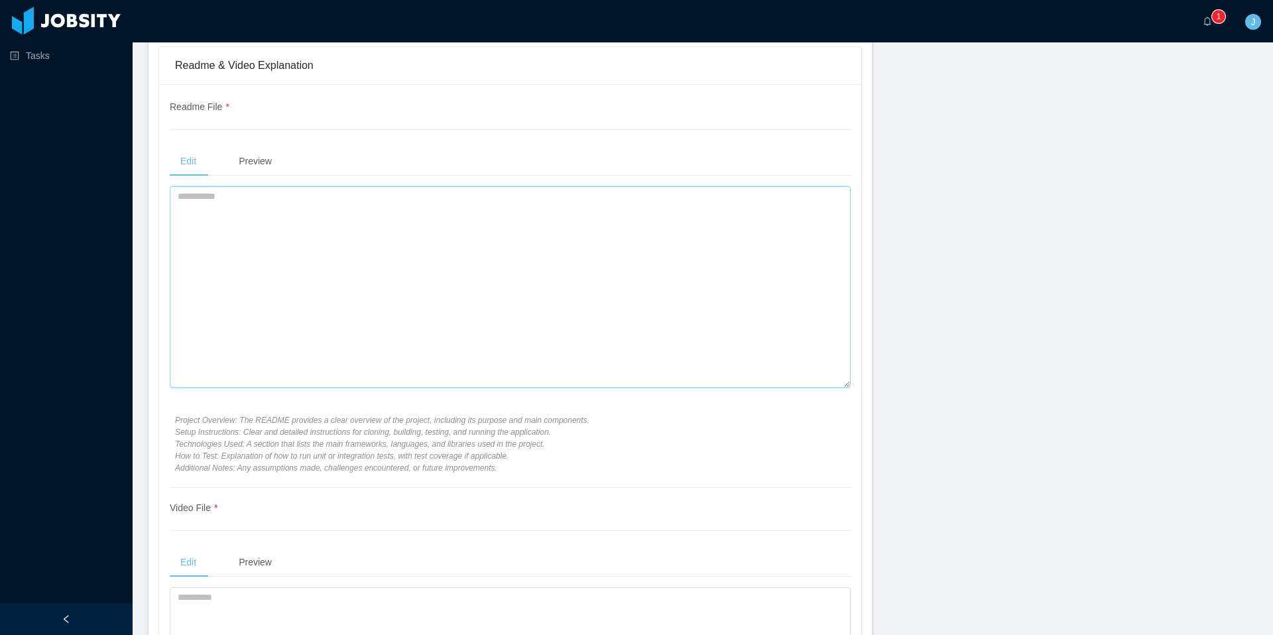
click at [196, 248] on textarea at bounding box center [510, 287] width 681 height 202
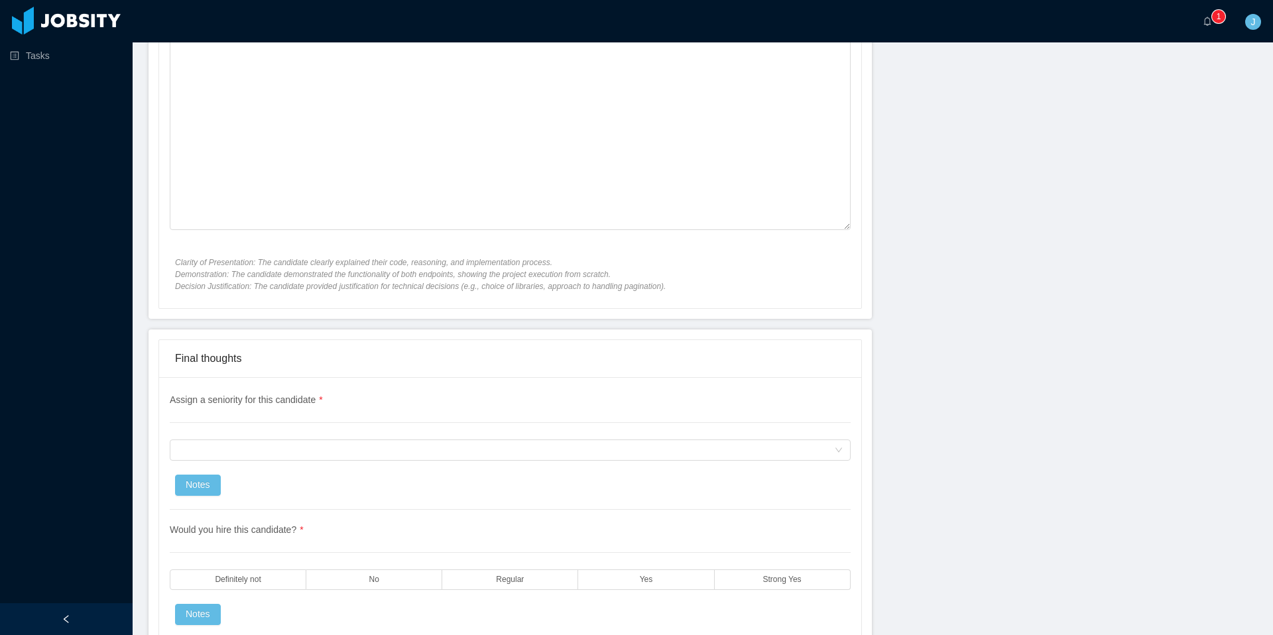
scroll to position [4404, 0]
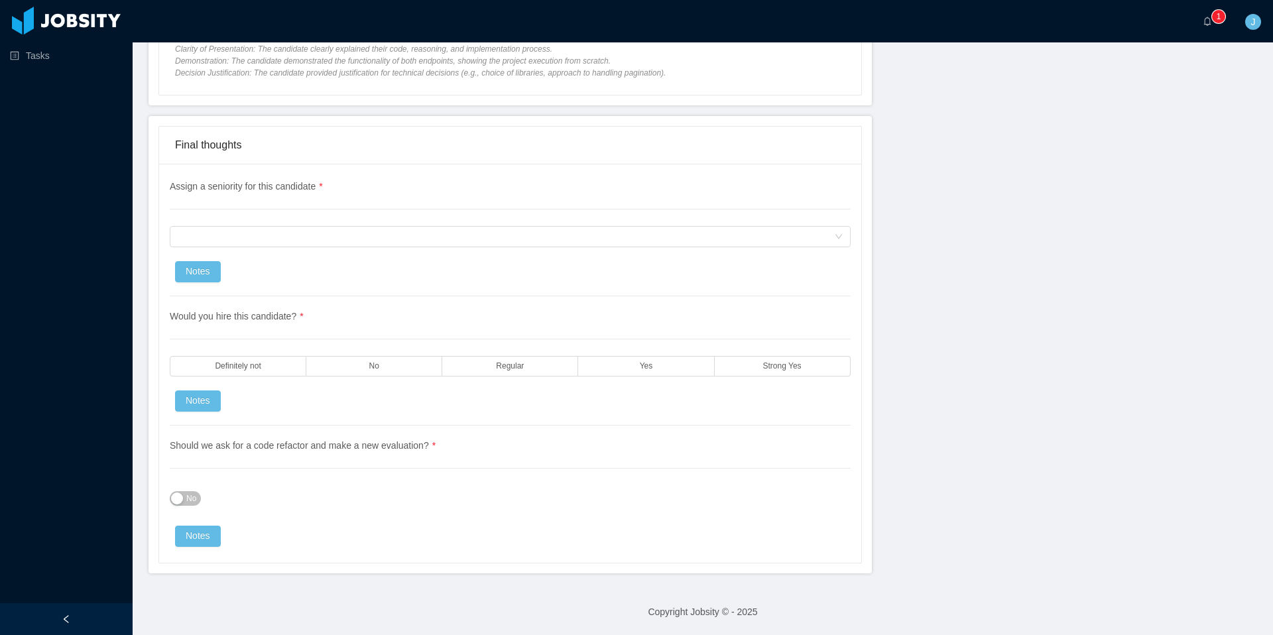
drag, startPoint x: 1273, startPoint y: 499, endPoint x: 1269, endPoint y: 602, distance: 102.2
click at [1269, 602] on section "··· 0 1 2 3 4 5 6 7 8 9 0 1 2 3 4 5 6 7 8 9 0 1 2 3 4 5 6 7 8 9 ··· J ··· Home …" at bounding box center [703, 317] width 1141 height 635
type textarea "**********"
click at [328, 241] on div "Assign a seniority for this candidate" at bounding box center [506, 237] width 657 height 20
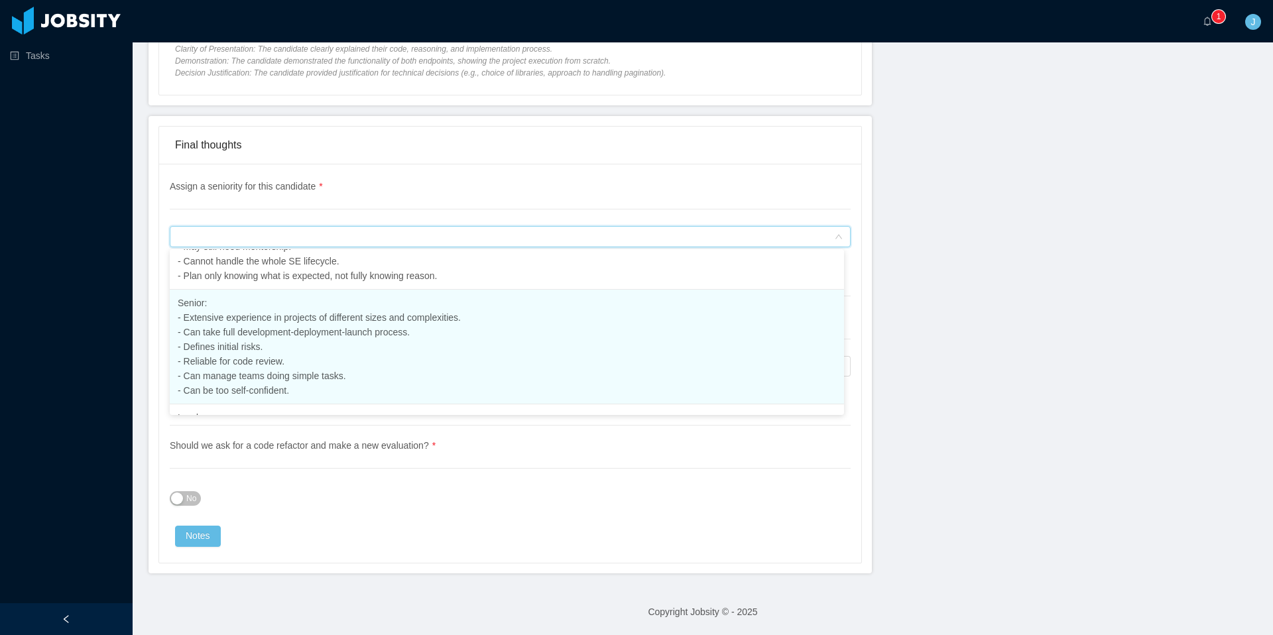
scroll to position [277, 0]
click at [272, 340] on li "Senior: - Extensive experience in projects of different sizes and complexities.…" at bounding box center [507, 345] width 674 height 115
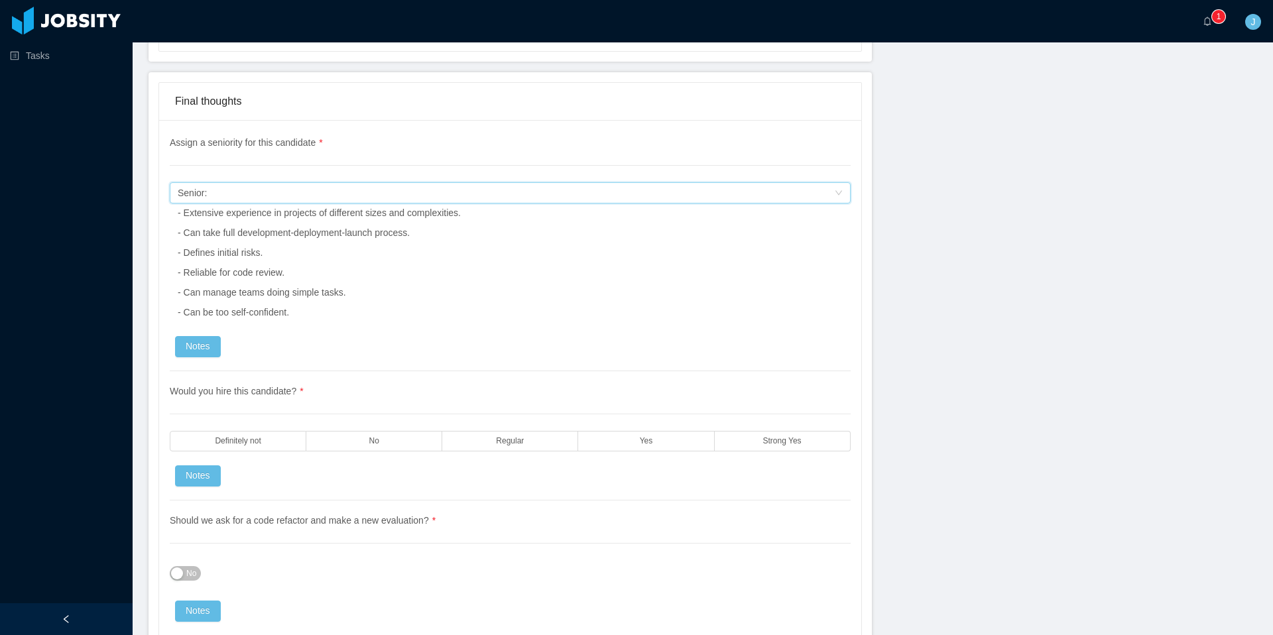
scroll to position [4449, 0]
click at [688, 439] on label "Yes" at bounding box center [646, 440] width 136 height 21
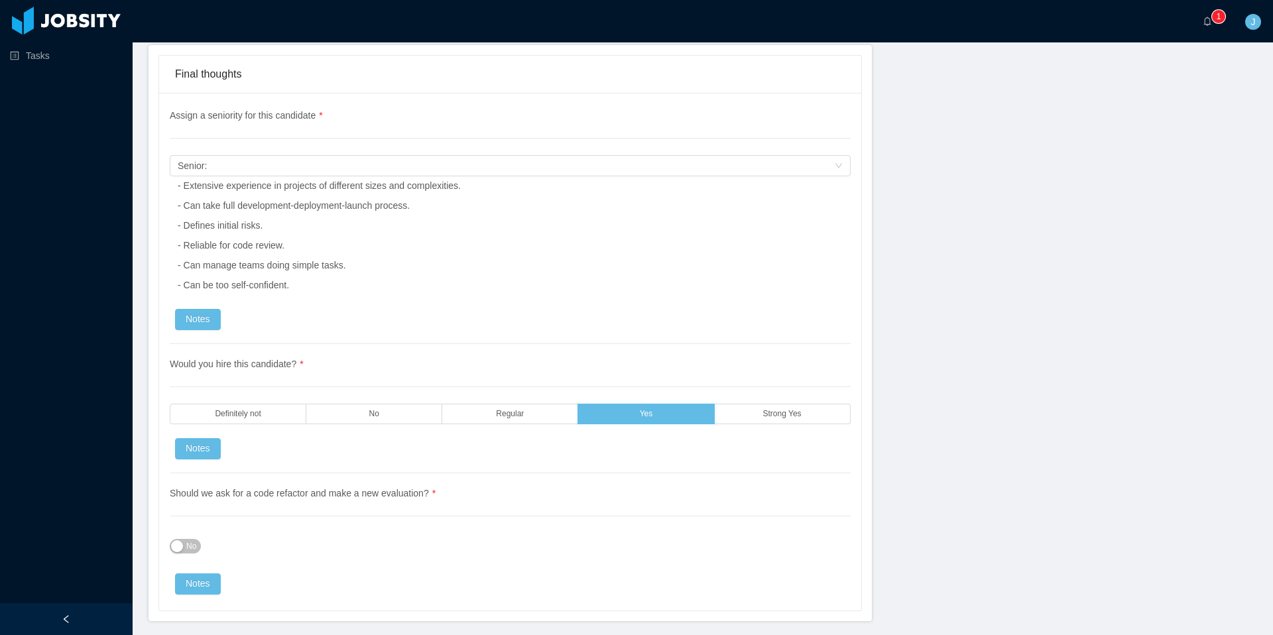
scroll to position [4478, 0]
click at [191, 546] on span "No" at bounding box center [191, 543] width 10 height 13
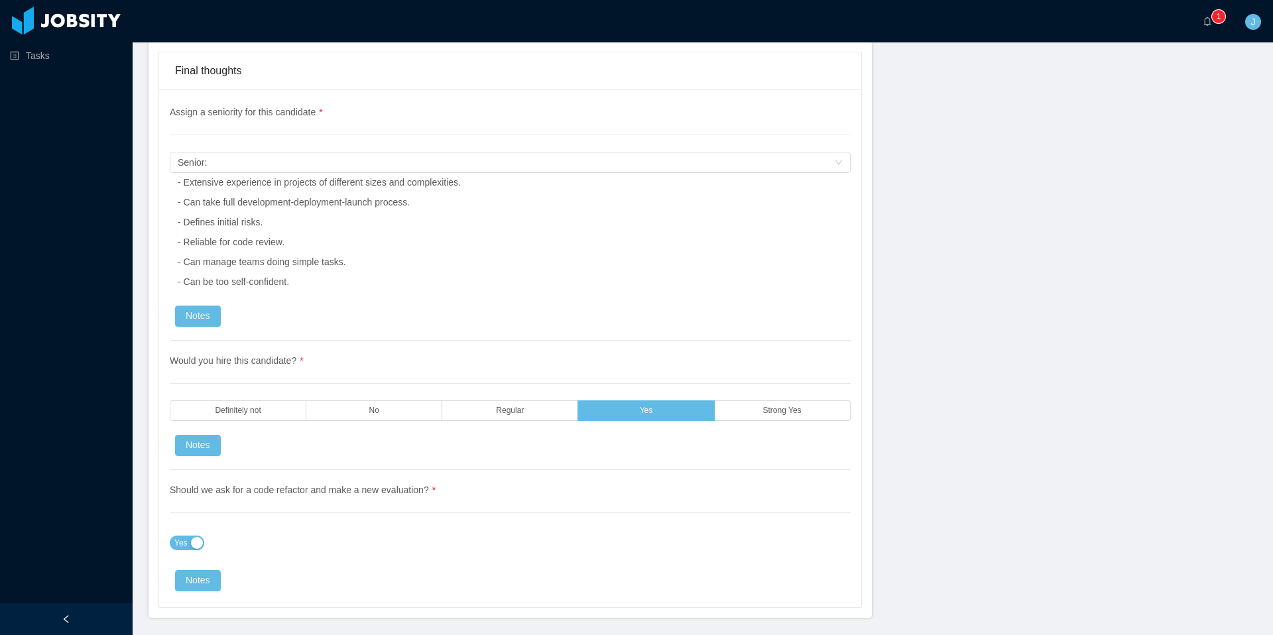
click at [190, 543] on button "Yes" at bounding box center [187, 543] width 34 height 15
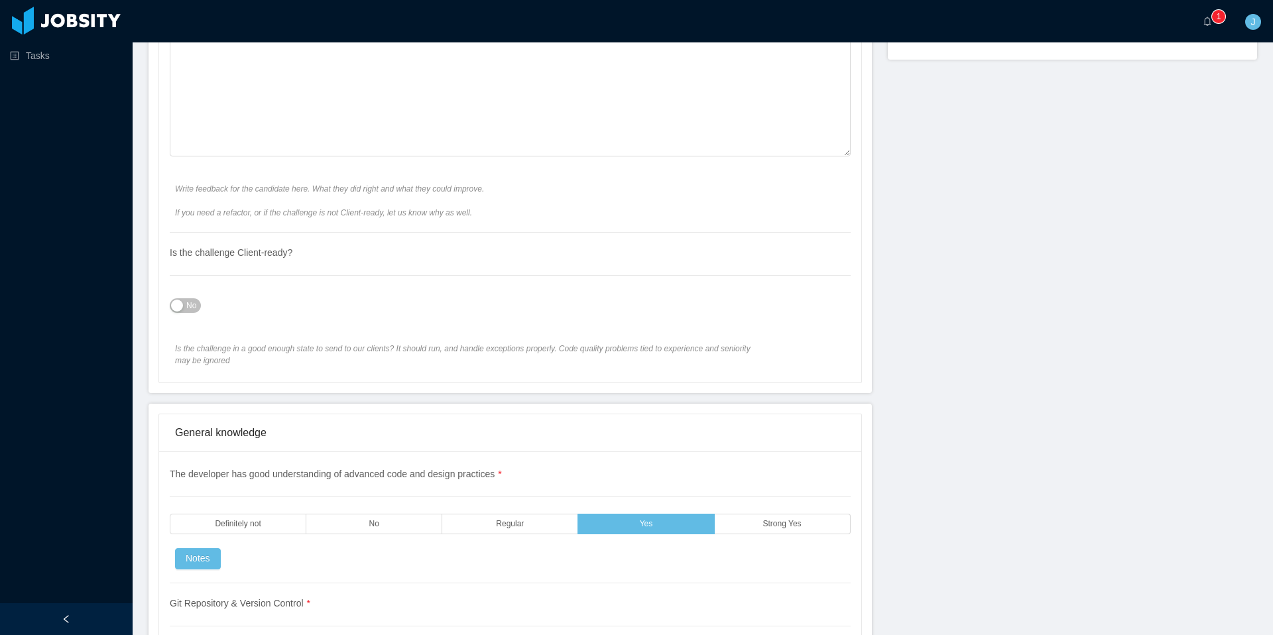
scroll to position [682, 0]
click at [192, 306] on span "No" at bounding box center [191, 304] width 10 height 13
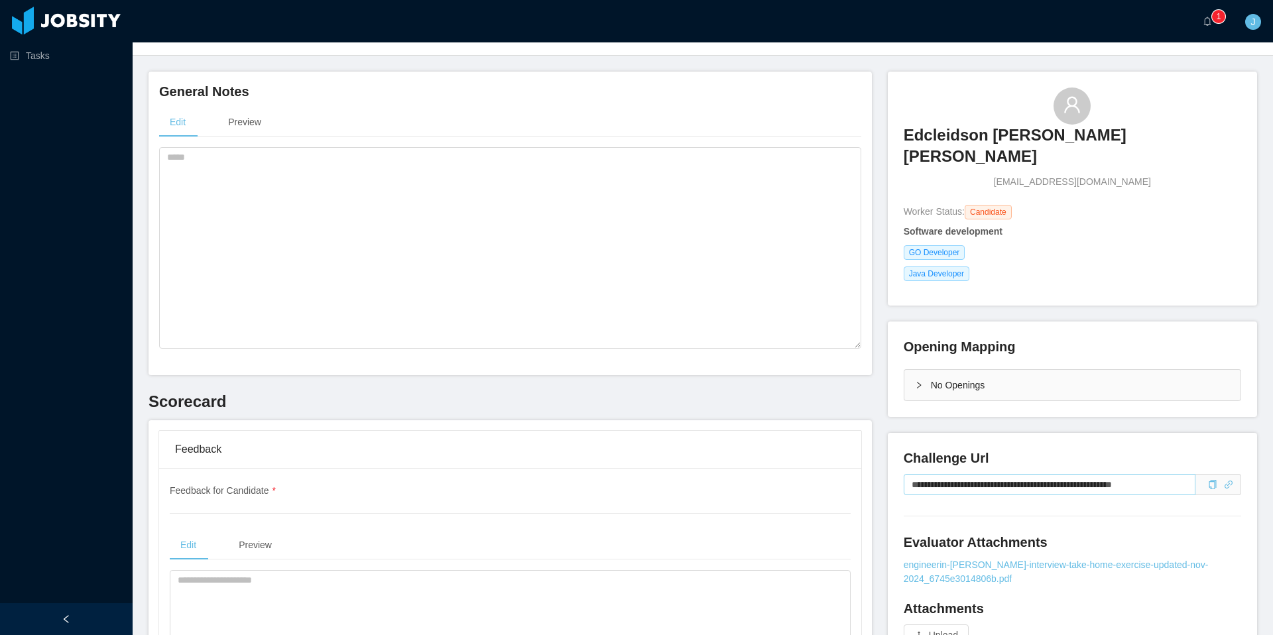
scroll to position [9, 0]
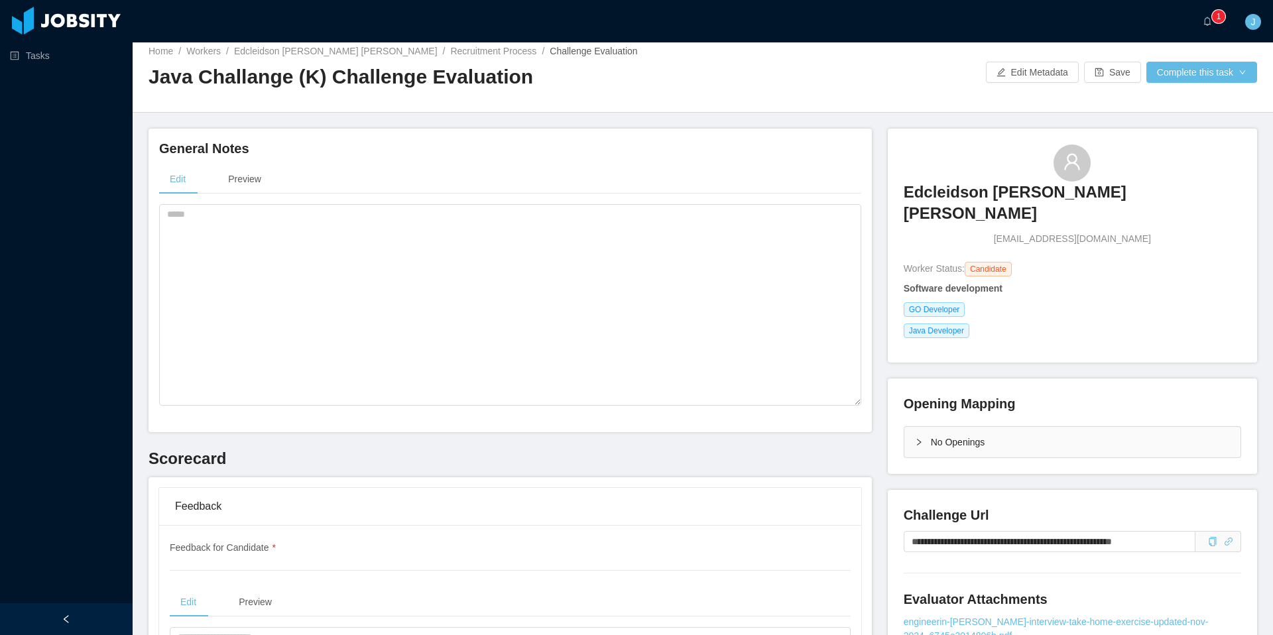
click at [974, 428] on div "No Openings" at bounding box center [1073, 442] width 336 height 31
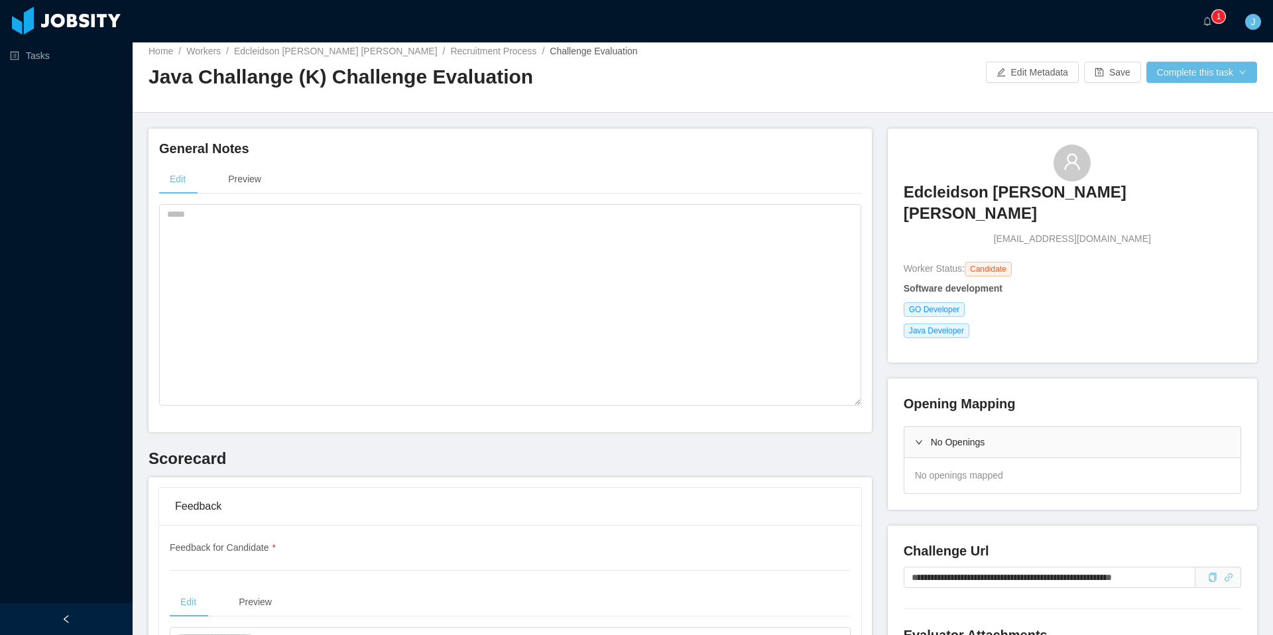
click at [1002, 427] on div "No Openings" at bounding box center [1073, 442] width 336 height 31
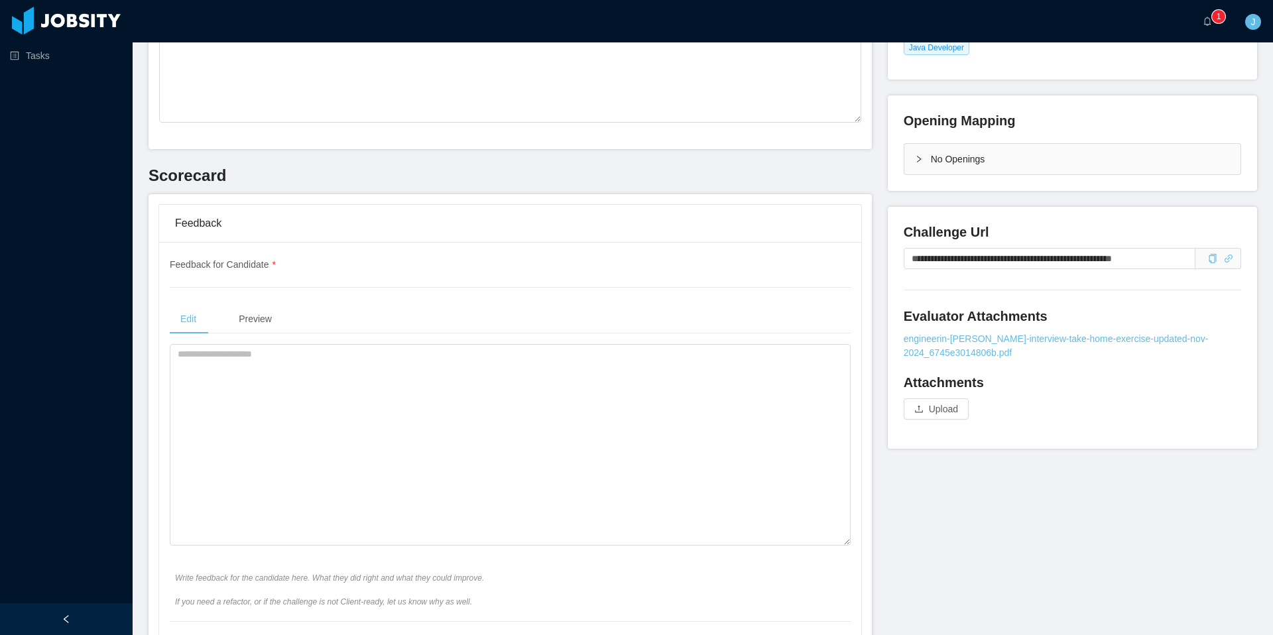
scroll to position [302, 0]
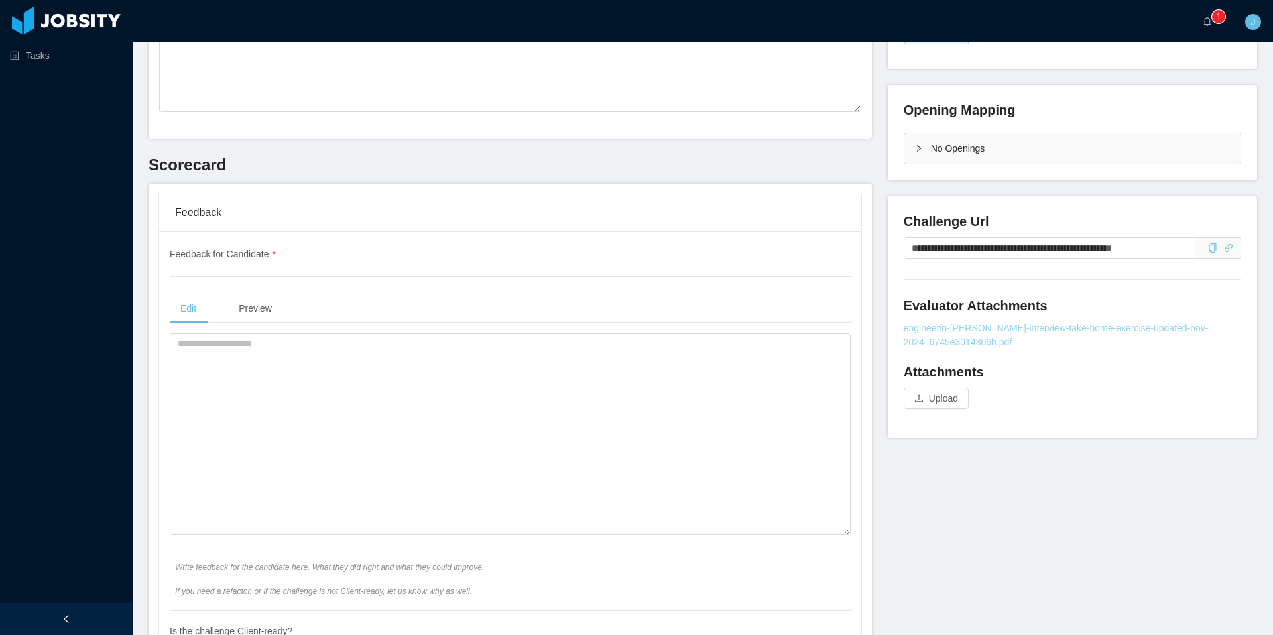
click at [967, 322] on link "engineerin-[PERSON_NAME]-interview-take-home-exercise-updated-nov-2024_6745e301…" at bounding box center [1073, 336] width 338 height 28
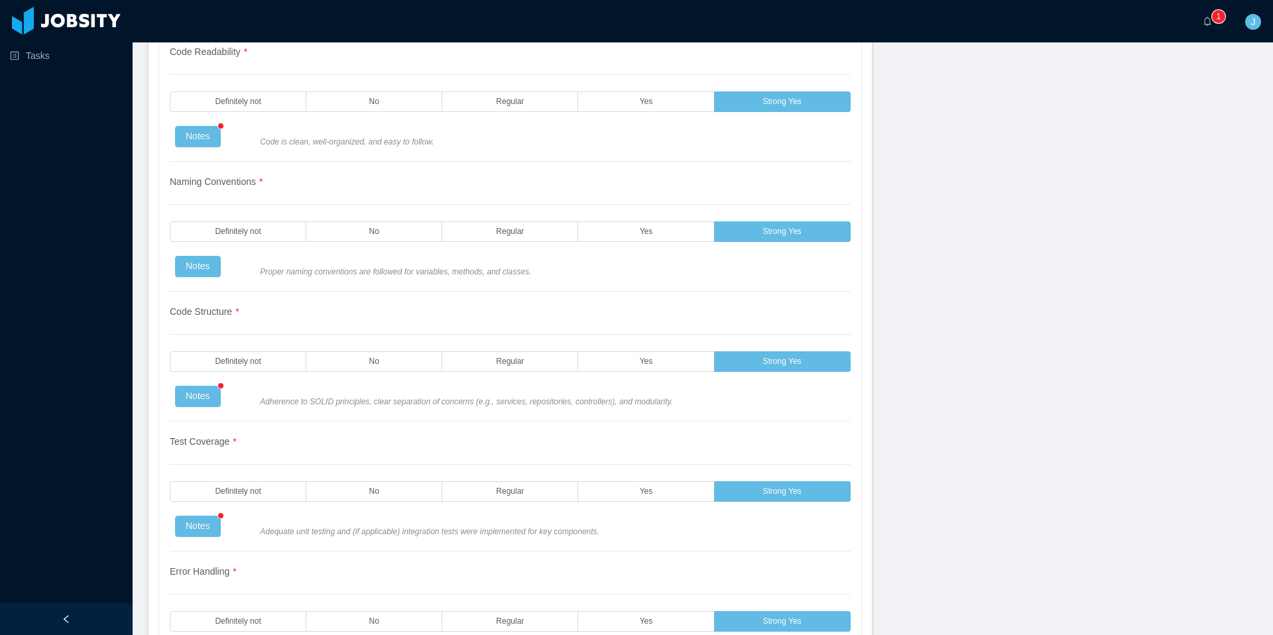
drag, startPoint x: 1273, startPoint y: 125, endPoint x: 1268, endPoint y: 240, distance: 114.8
click at [1268, 240] on section "··· 0 1 2 3 4 5 6 7 8 9 0 1 2 3 4 5 6 7 8 9 0 1 2 3 4 5 6 7 8 9 ··· J ··· Home …" at bounding box center [703, 317] width 1141 height 635
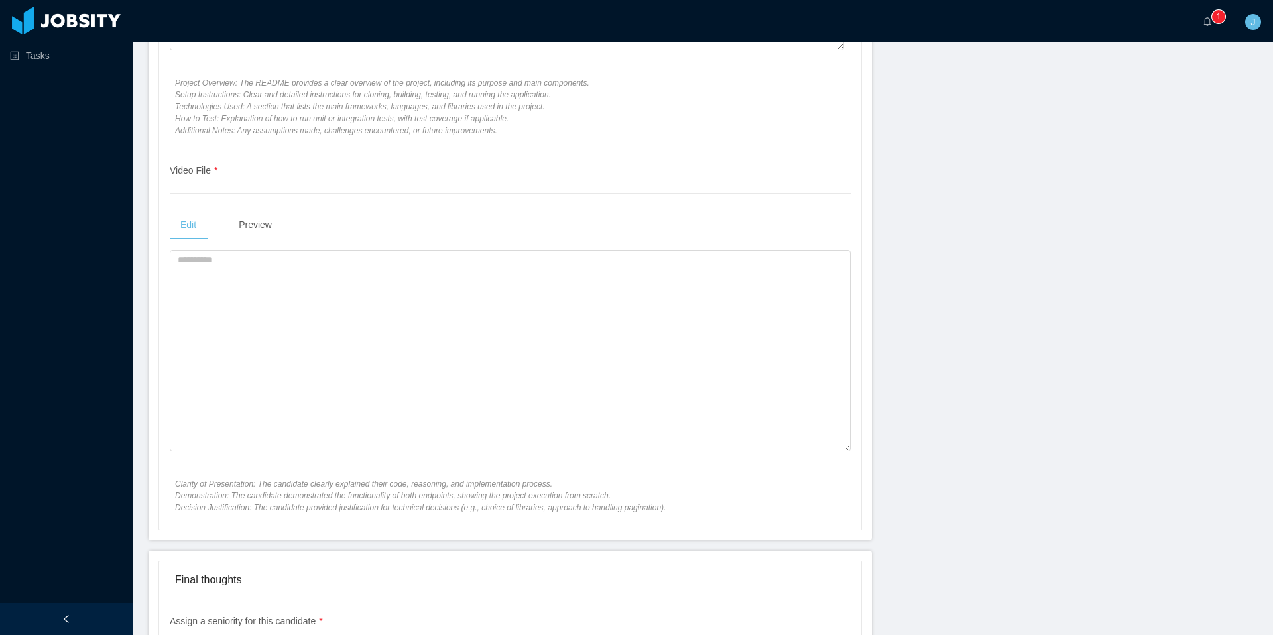
scroll to position [3931, 0]
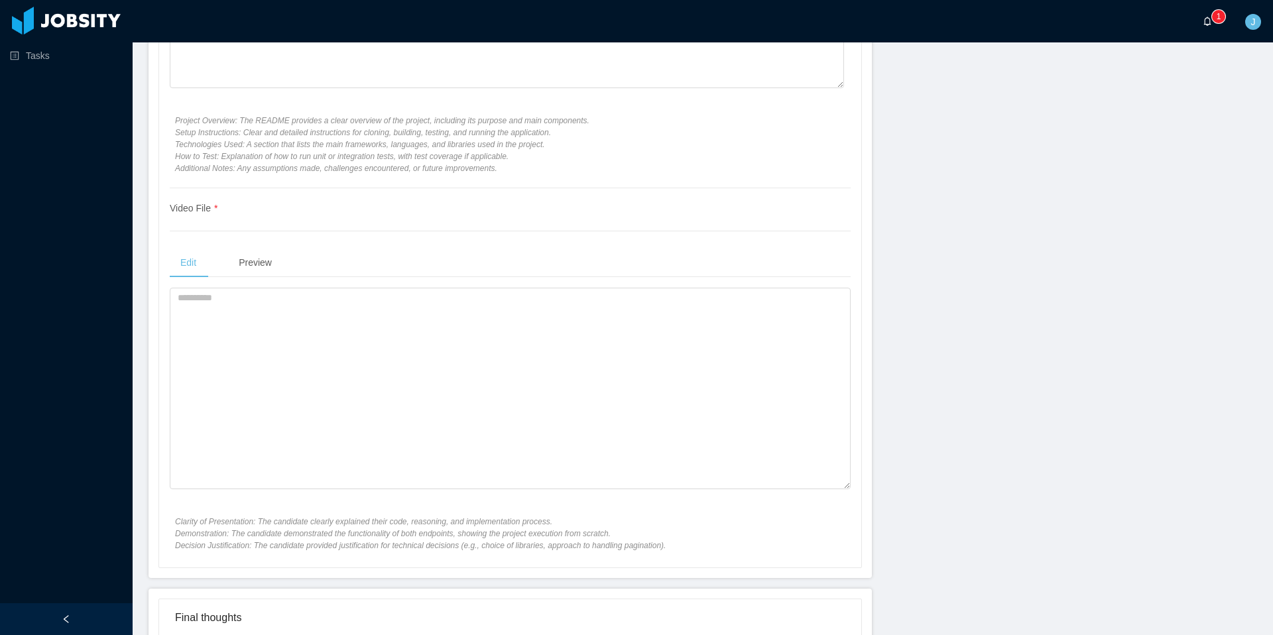
click at [1273, 28] on div "J" at bounding box center [1253, 21] width 42 height 42
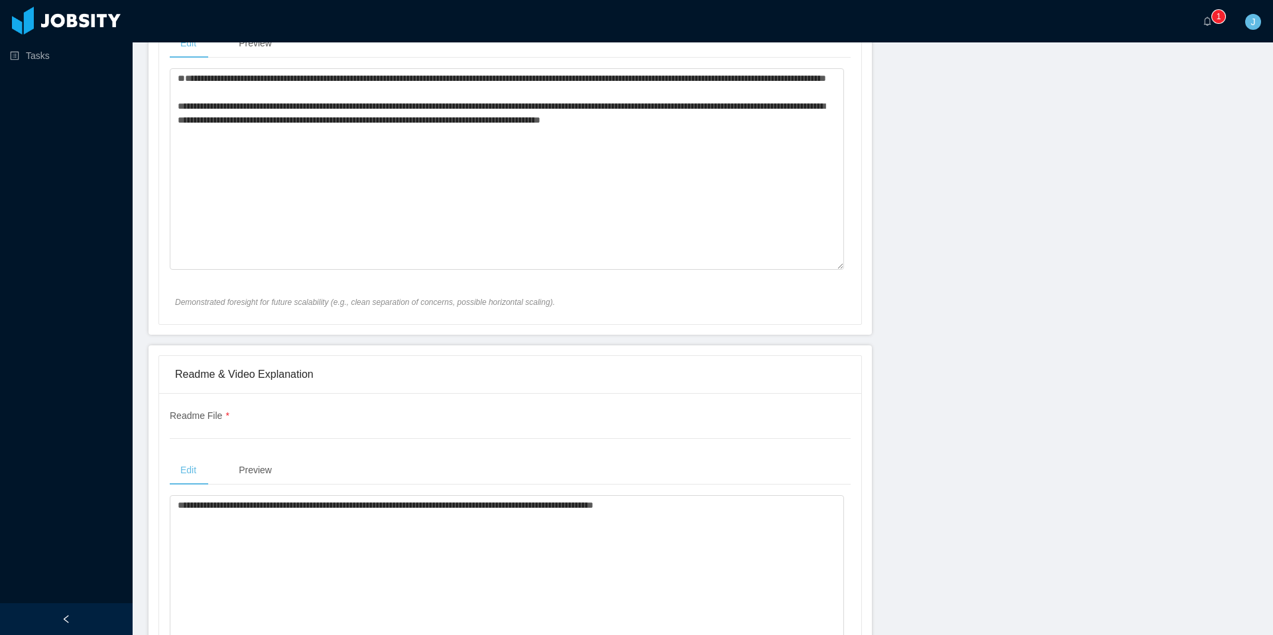
click at [1273, 97] on section "··· 0 1 2 3 4 5 6 7 8 9 0 1 2 3 4 5 6 7 8 9 0 1 2 3 4 5 6 7 8 9 ··· J ··· Home …" at bounding box center [703, 317] width 1141 height 635
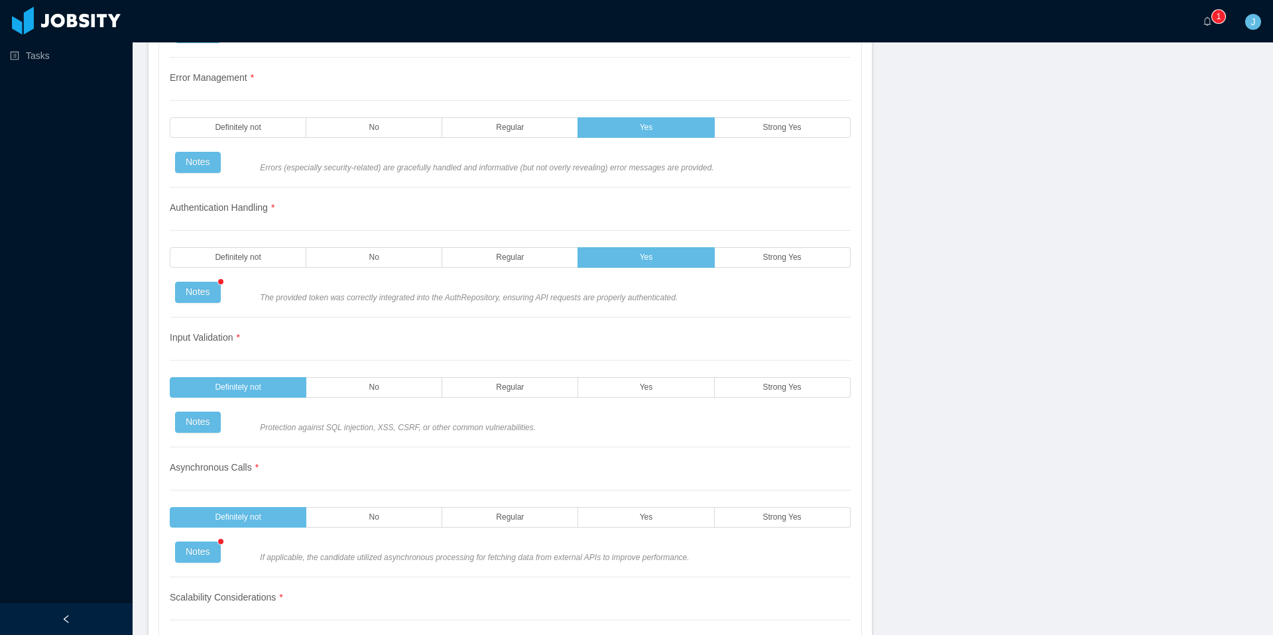
click at [1273, 97] on section "··· 0 1 2 3 4 5 6 7 8 9 0 1 2 3 4 5 6 7 8 9 0 1 2 3 4 5 6 7 8 9 ··· J ··· Home …" at bounding box center [703, 317] width 1141 height 635
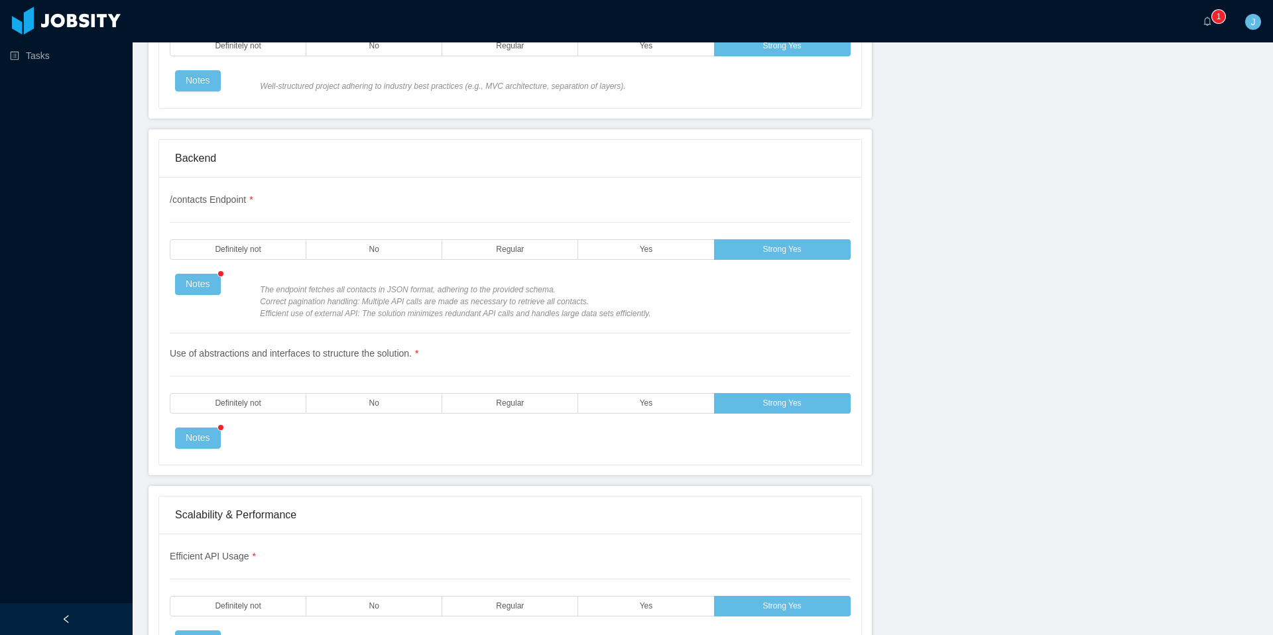
click at [1273, 97] on section "··· 0 1 2 3 4 5 6 7 8 9 0 1 2 3 4 5 6 7 8 9 0 1 2 3 4 5 6 7 8 9 ··· J ··· Home …" at bounding box center [703, 317] width 1141 height 635
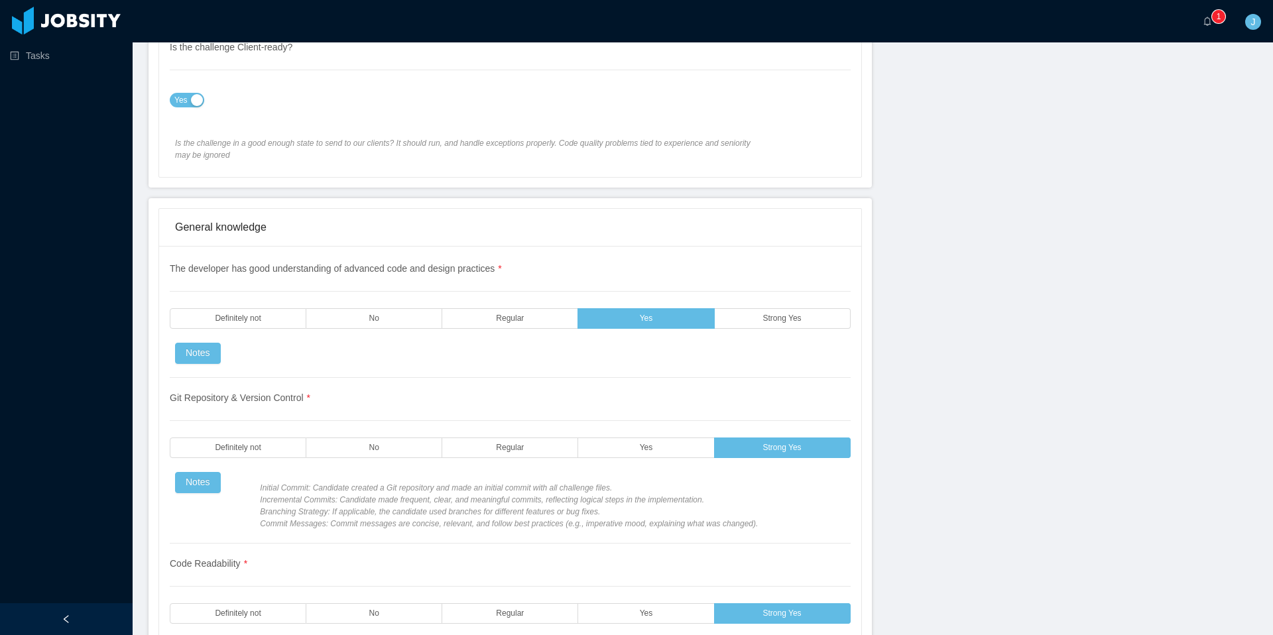
click at [1273, 97] on section "··· 0 1 2 3 4 5 6 7 8 9 0 1 2 3 4 5 6 7 8 9 0 1 2 3 4 5 6 7 8 9 ··· J ··· Home …" at bounding box center [703, 317] width 1141 height 635
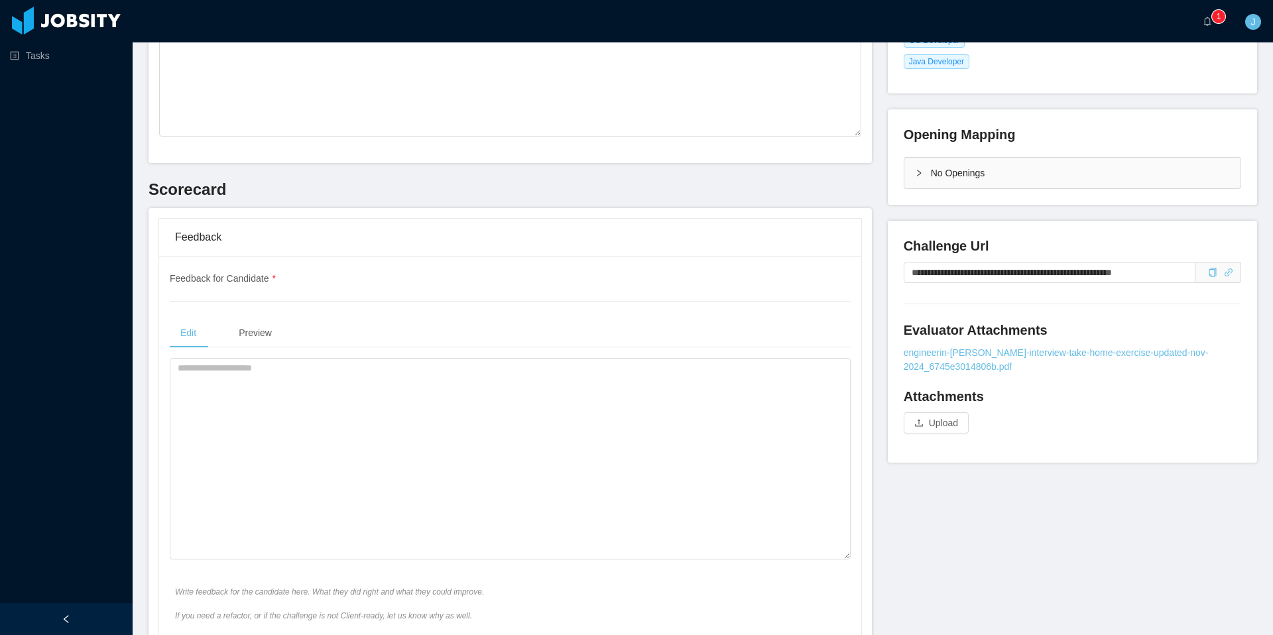
scroll to position [0, 0]
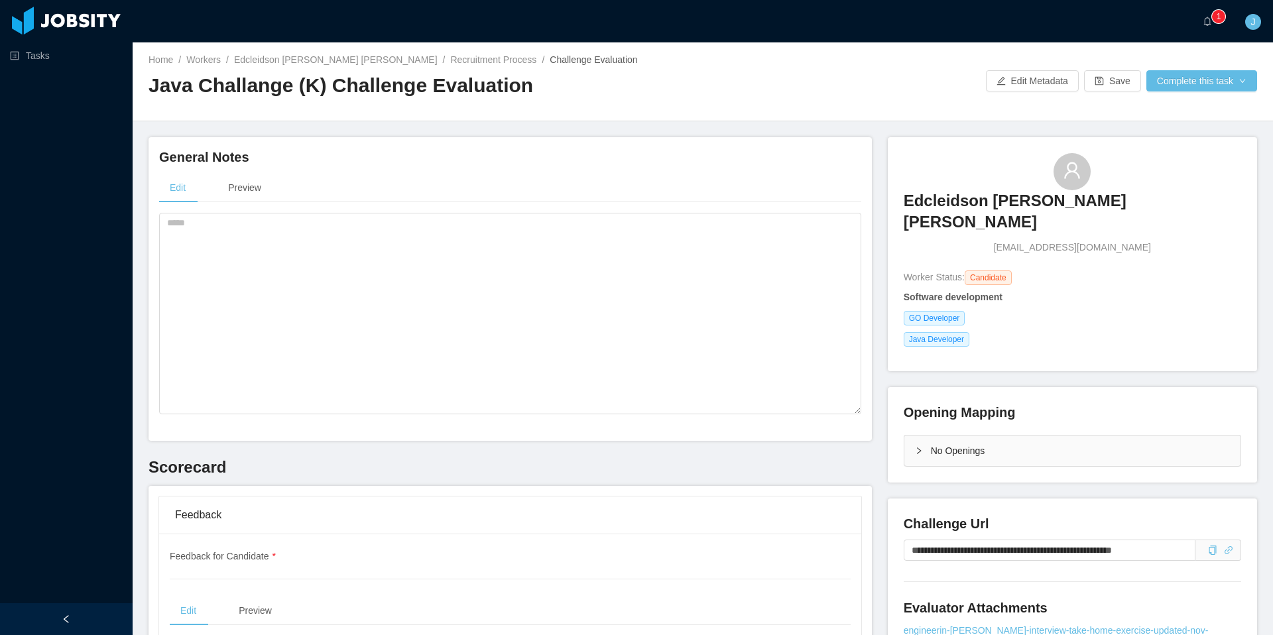
drag, startPoint x: 1273, startPoint y: 97, endPoint x: 1273, endPoint y: 14, distance: 82.9
click at [1273, 14] on section "··· 0 1 2 3 4 5 6 7 8 9 0 1 2 3 4 5 6 7 8 9 0 1 2 3 4 5 6 7 8 9 ··· J ··· Home …" at bounding box center [703, 317] width 1141 height 635
click at [1084, 83] on button "Save" at bounding box center [1112, 80] width 57 height 21
drag, startPoint x: 380, startPoint y: 75, endPoint x: 484, endPoint y: 95, distance: 106.1
click at [484, 95] on h2 "Java Challange (K) Challenge Evaluation" at bounding box center [426, 85] width 554 height 27
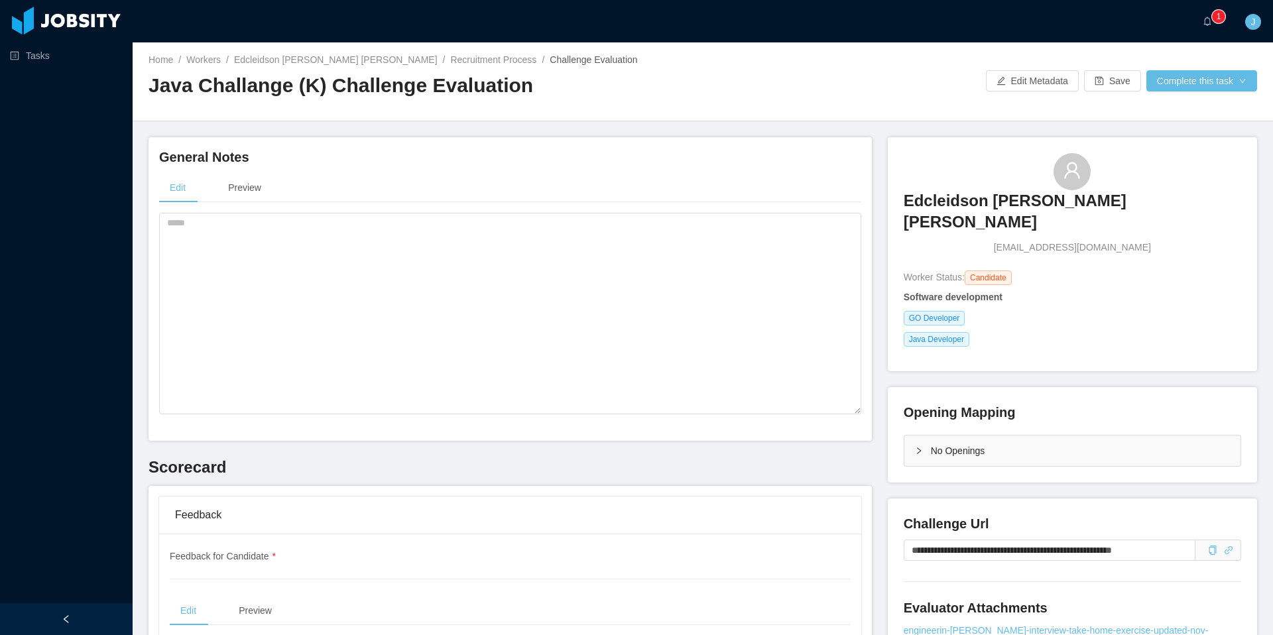
click at [588, 100] on div "Java Challange (K) Challenge Evaluation" at bounding box center [426, 90] width 554 height 37
drag, startPoint x: 907, startPoint y: 195, endPoint x: 1199, endPoint y: 197, distance: 292.5
click at [1199, 197] on div "Edcleidson [PERSON_NAME] [PERSON_NAME] [EMAIL_ADDRESS][DOMAIN_NAME]" at bounding box center [1073, 204] width 338 height 102
copy h3 "Edcleidson [PERSON_NAME] [PERSON_NAME]"
